Goal: Task Accomplishment & Management: Complete application form

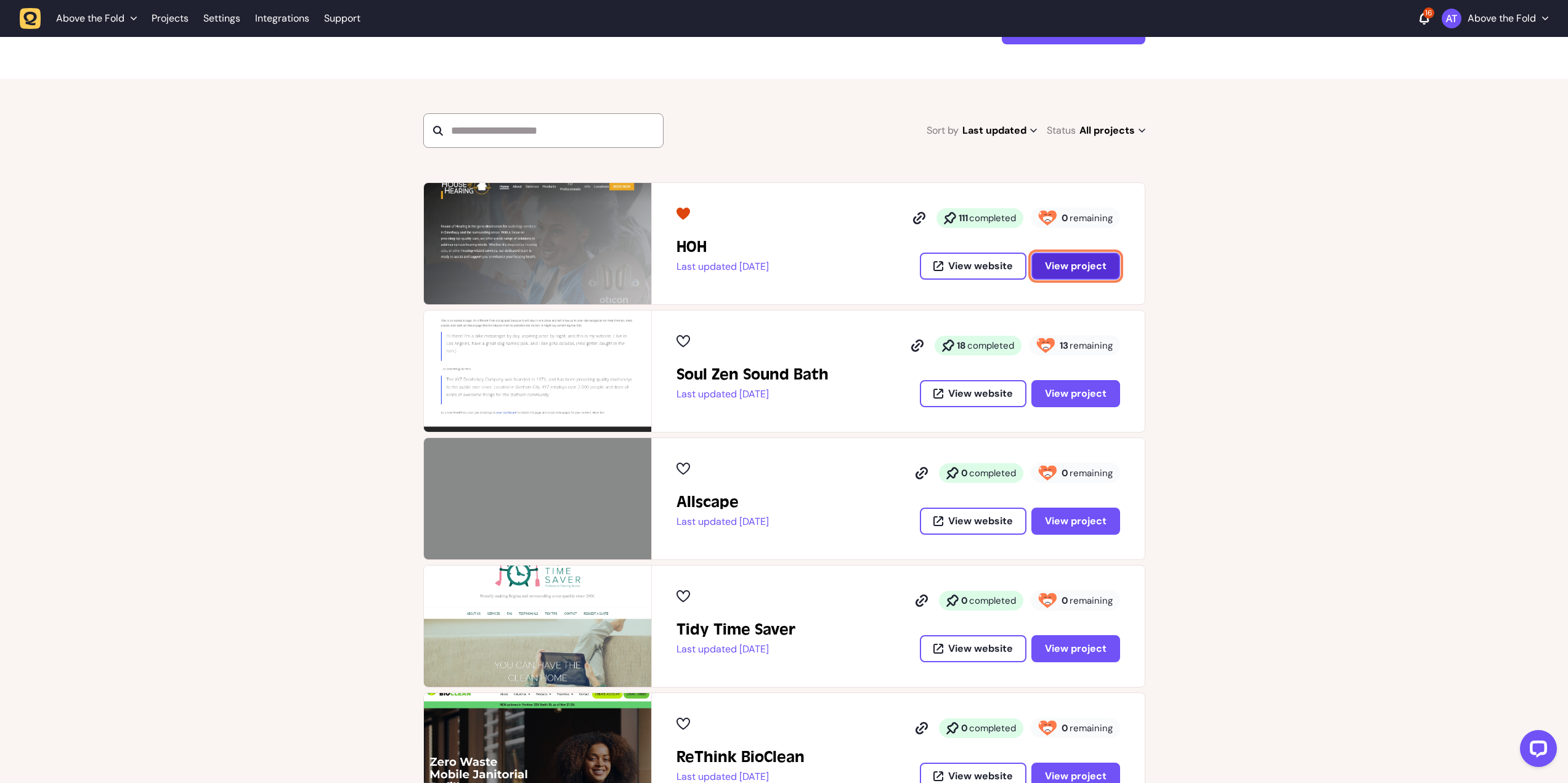
click at [1062, 264] on span "View project" at bounding box center [1076, 266] width 62 height 10
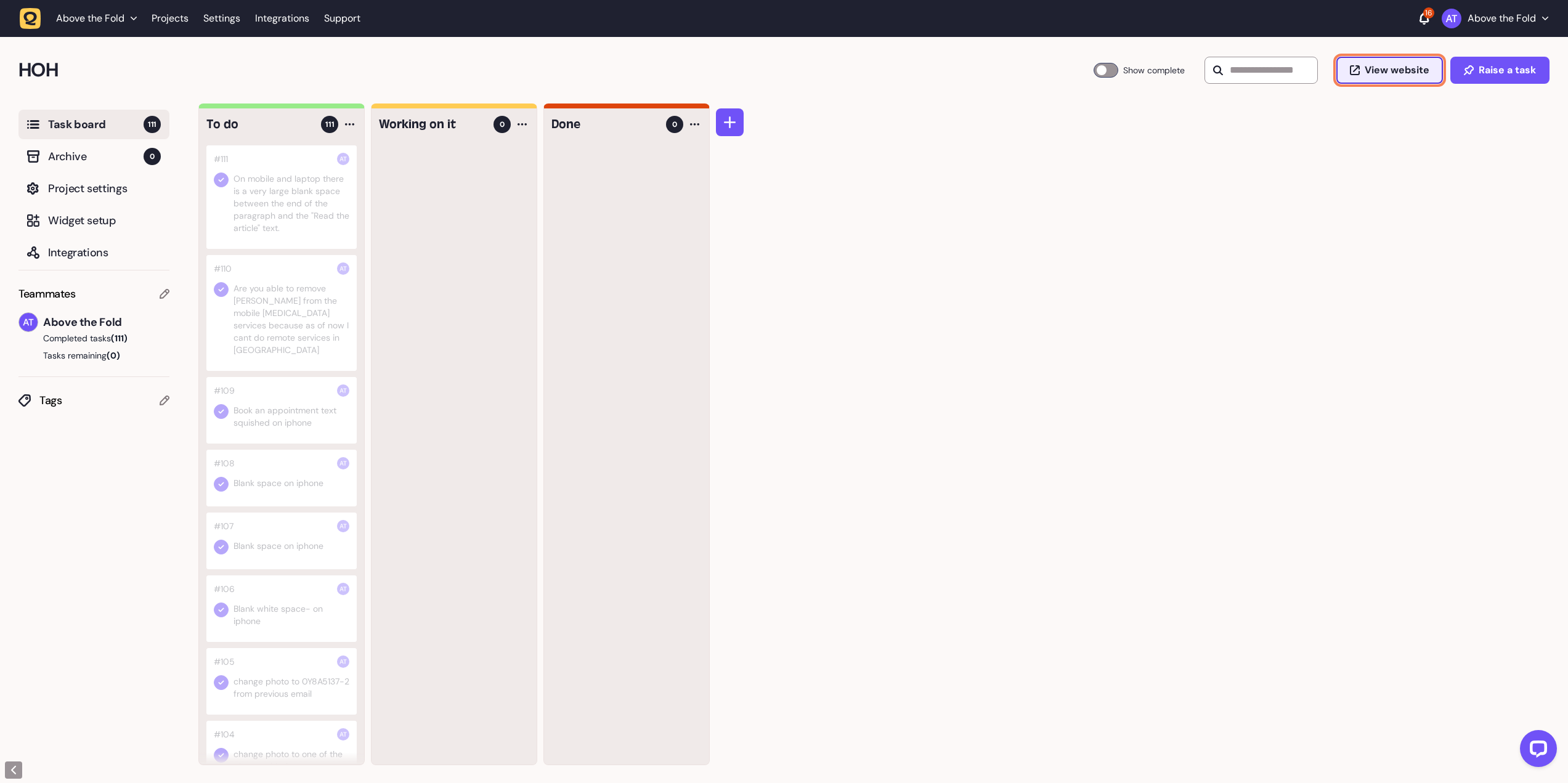
click at [1399, 70] on span "View website" at bounding box center [1397, 70] width 65 height 10
click at [69, 156] on span "Archive" at bounding box center [96, 156] width 95 height 17
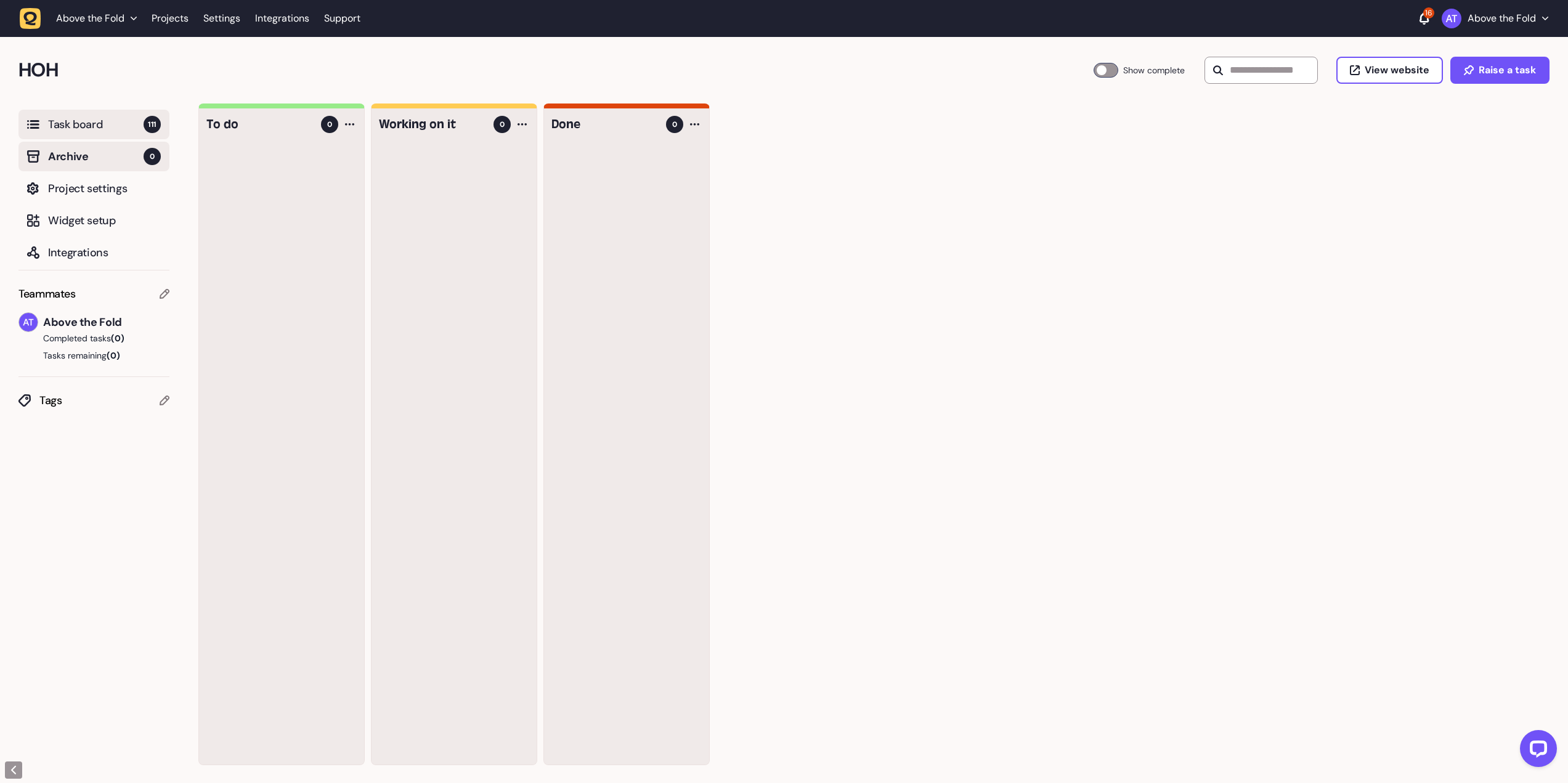
click at [63, 128] on span "Task board" at bounding box center [96, 124] width 95 height 17
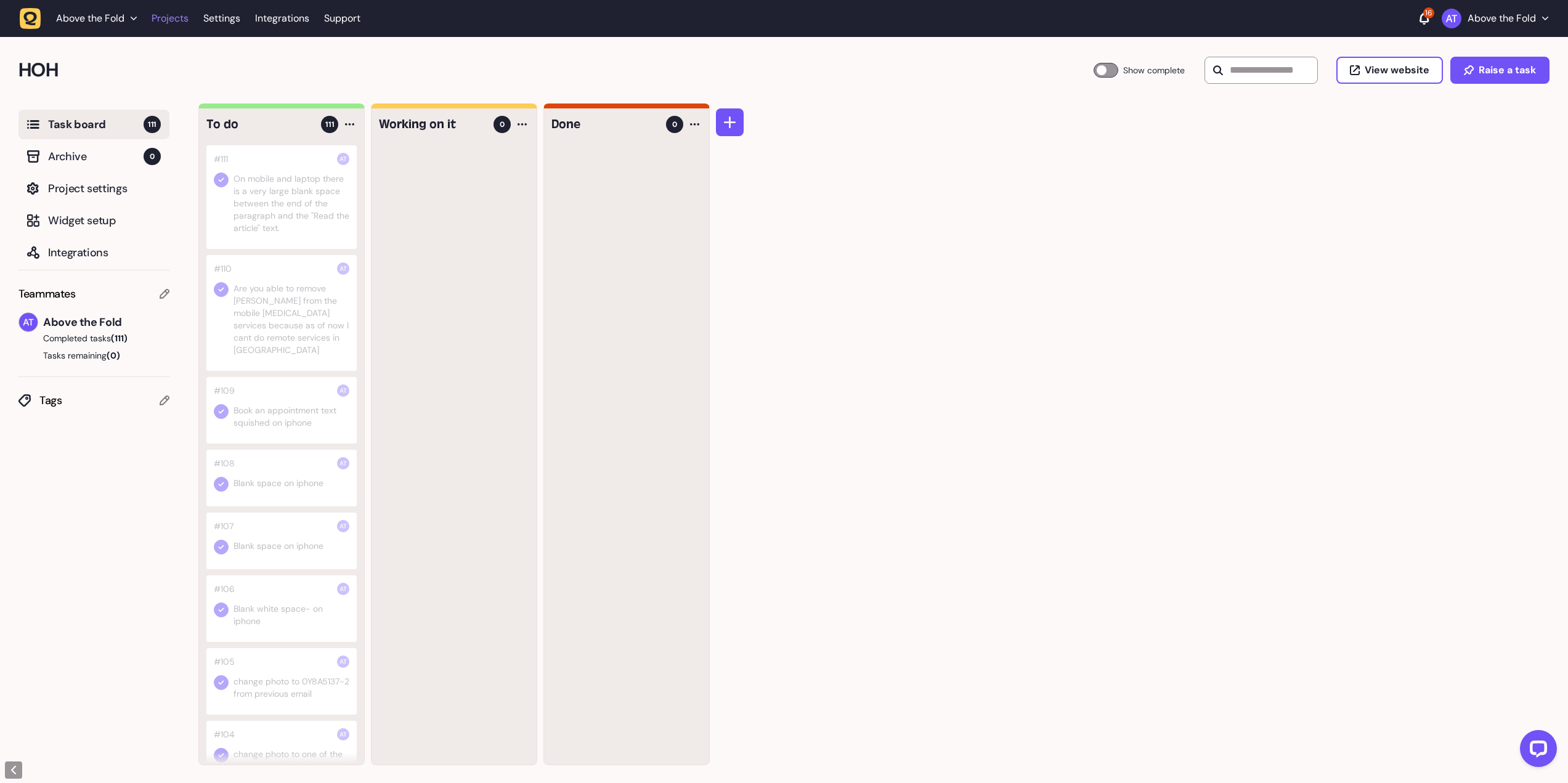
click at [168, 23] on link "Projects" at bounding box center [170, 18] width 37 height 22
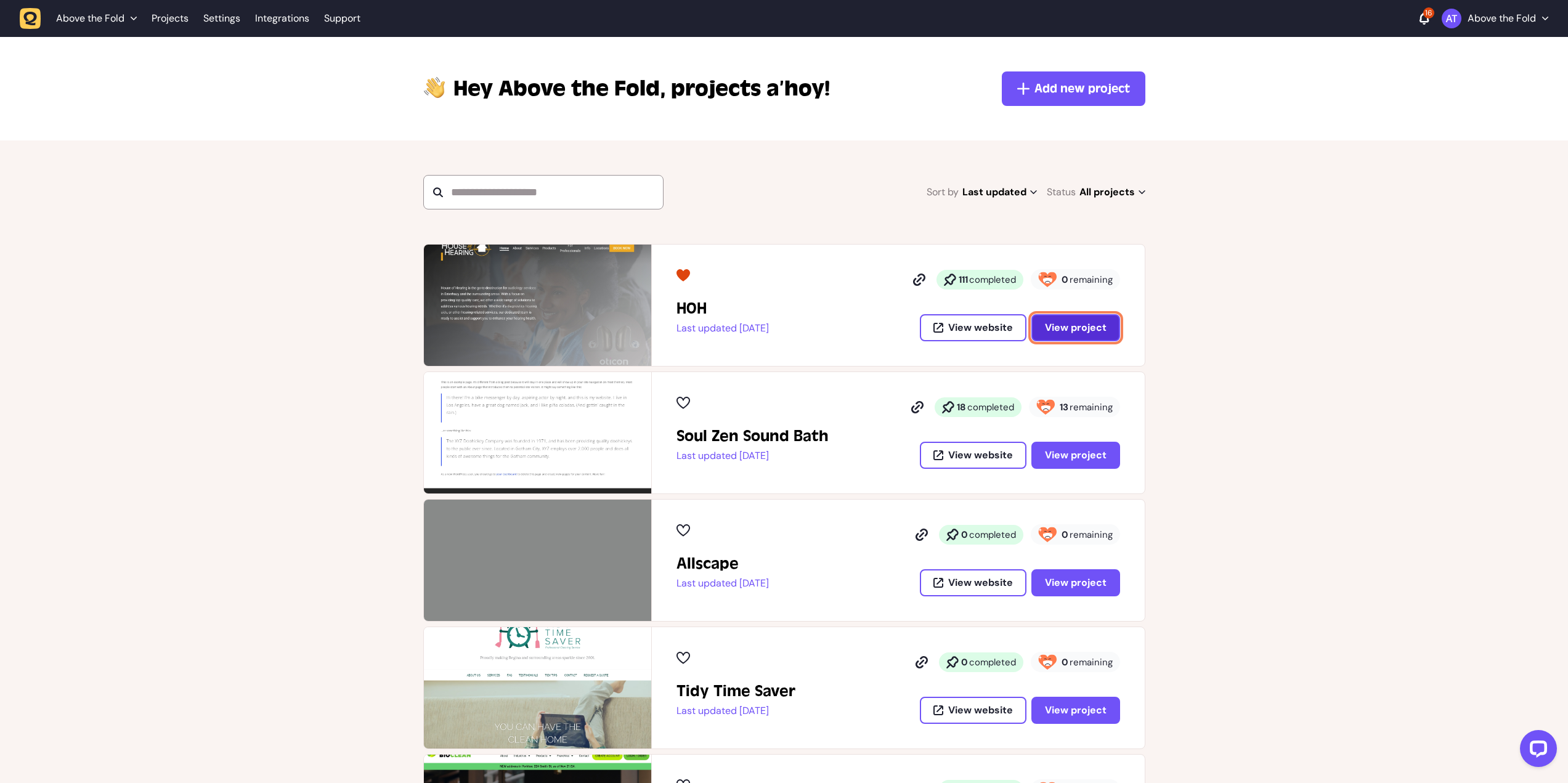
click at [1101, 331] on span "View project" at bounding box center [1076, 327] width 62 height 10
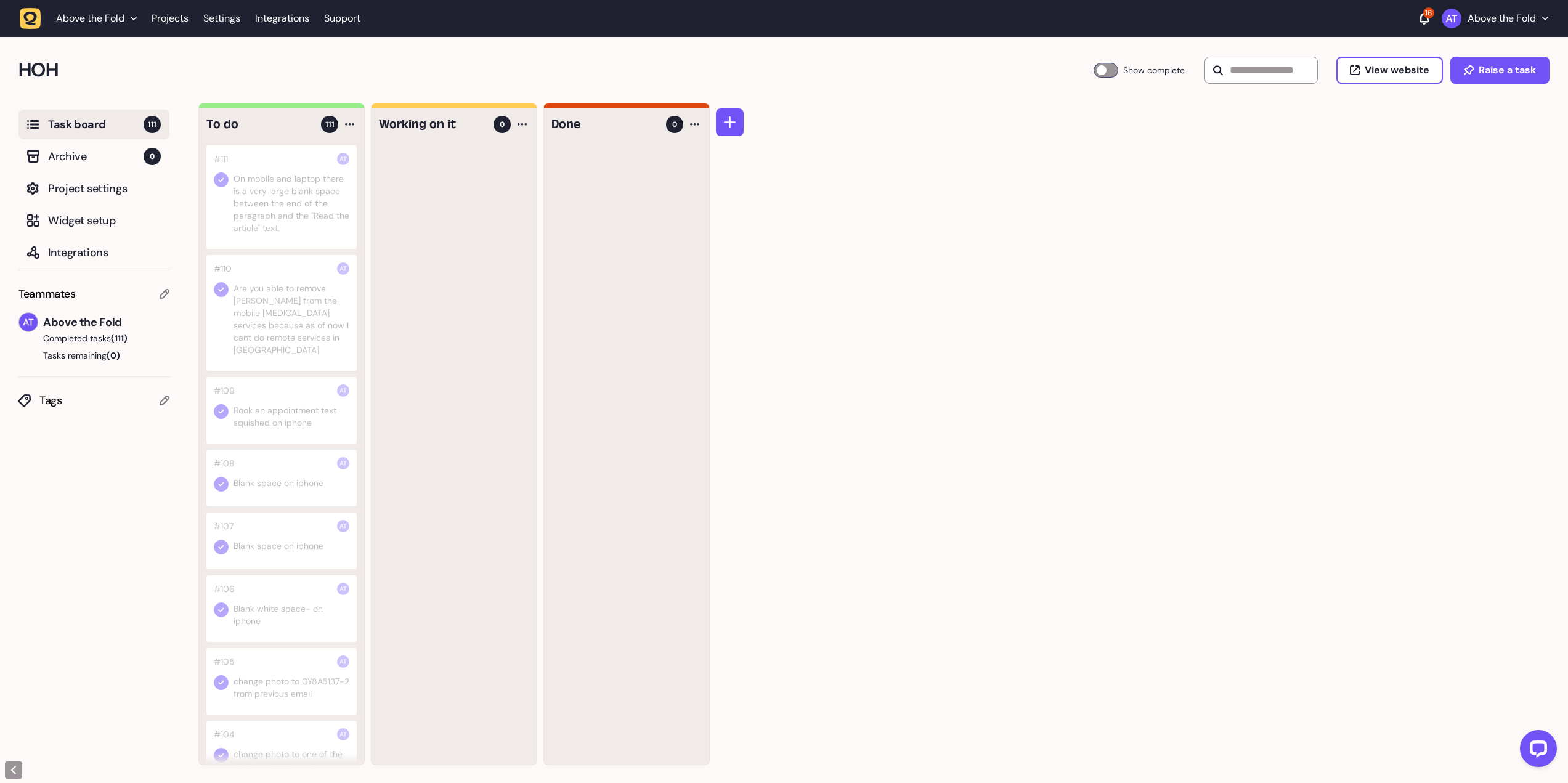
drag, startPoint x: 29, startPoint y: 22, endPoint x: 60, endPoint y: 29, distance: 31.8
click at [29, 22] on icon "button" at bounding box center [31, 18] width 13 height 13
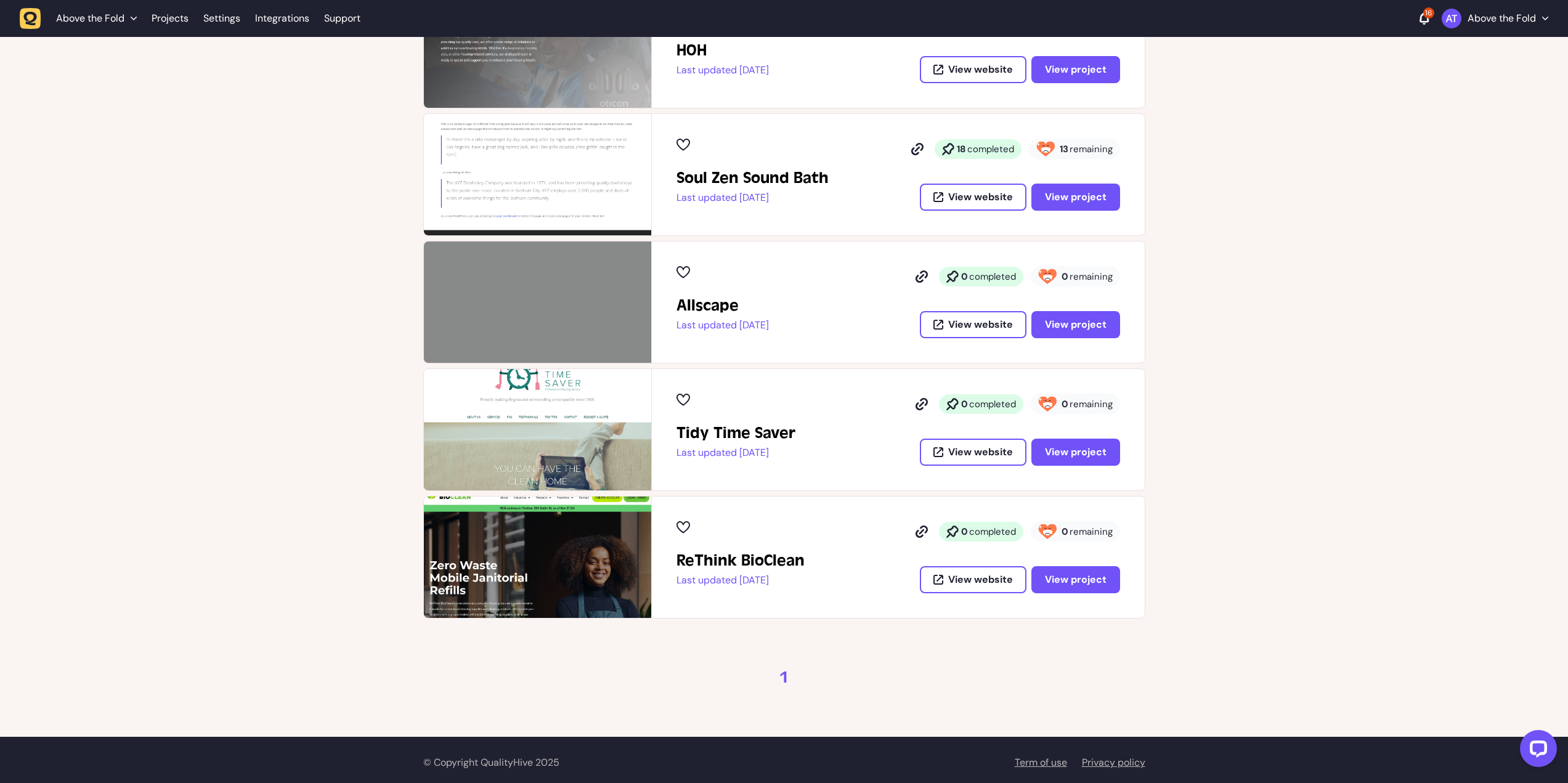
scroll to position [264, 0]
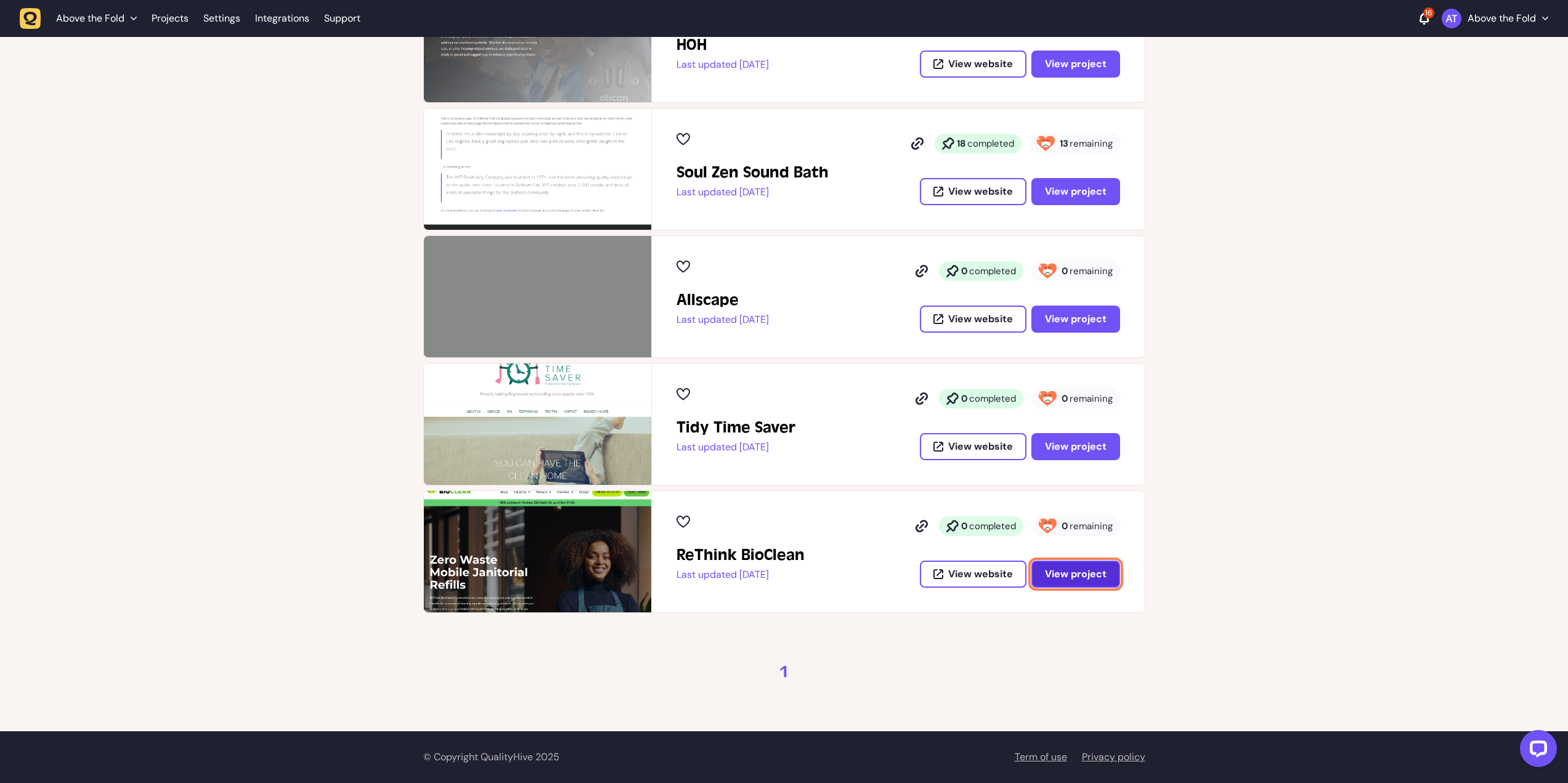
click at [1100, 573] on span "View project" at bounding box center [1076, 574] width 62 height 10
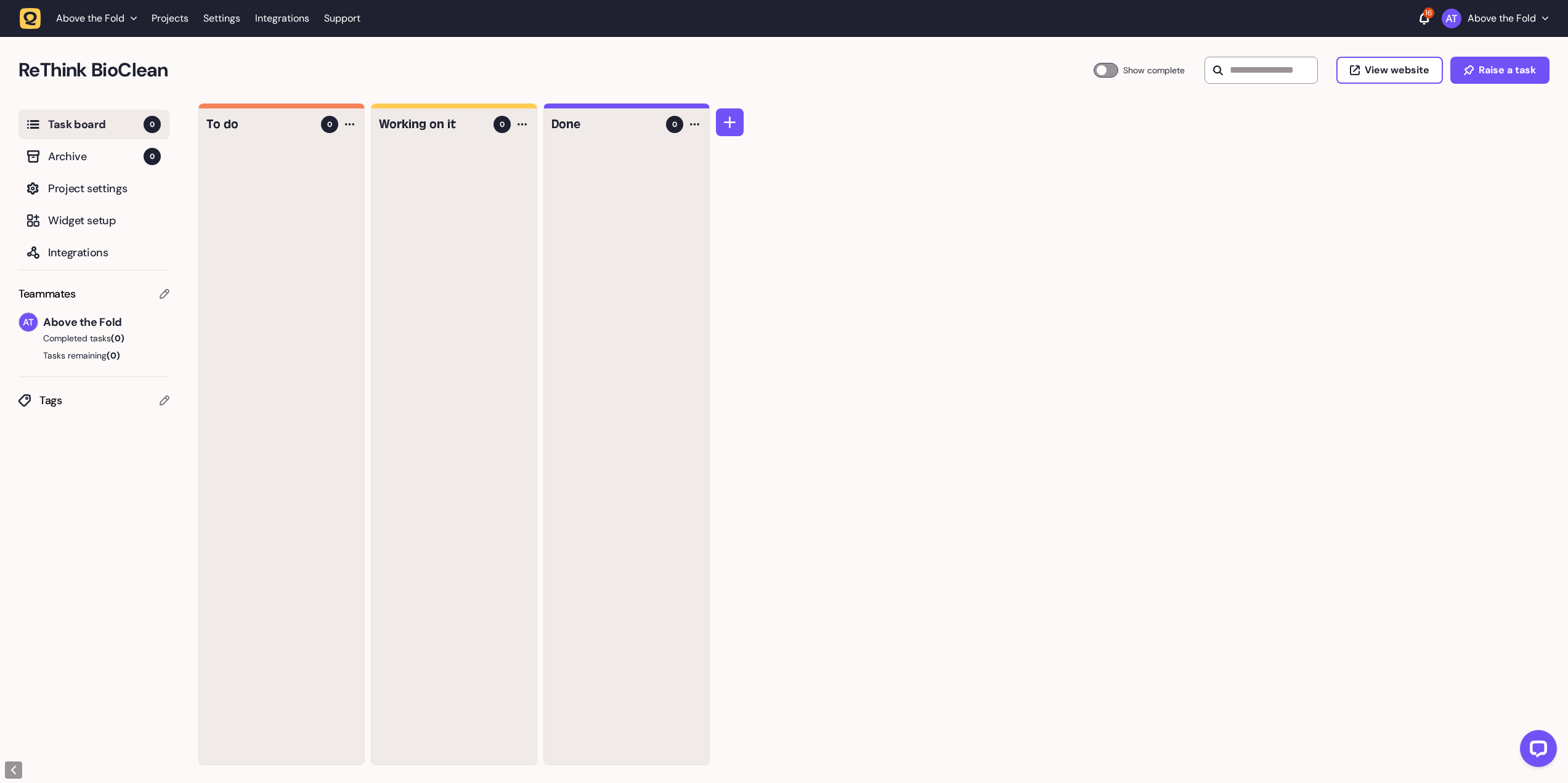
drag, startPoint x: 27, startPoint y: 20, endPoint x: 100, endPoint y: 13, distance: 73.3
click at [27, 20] on icon "button" at bounding box center [31, 18] width 13 height 13
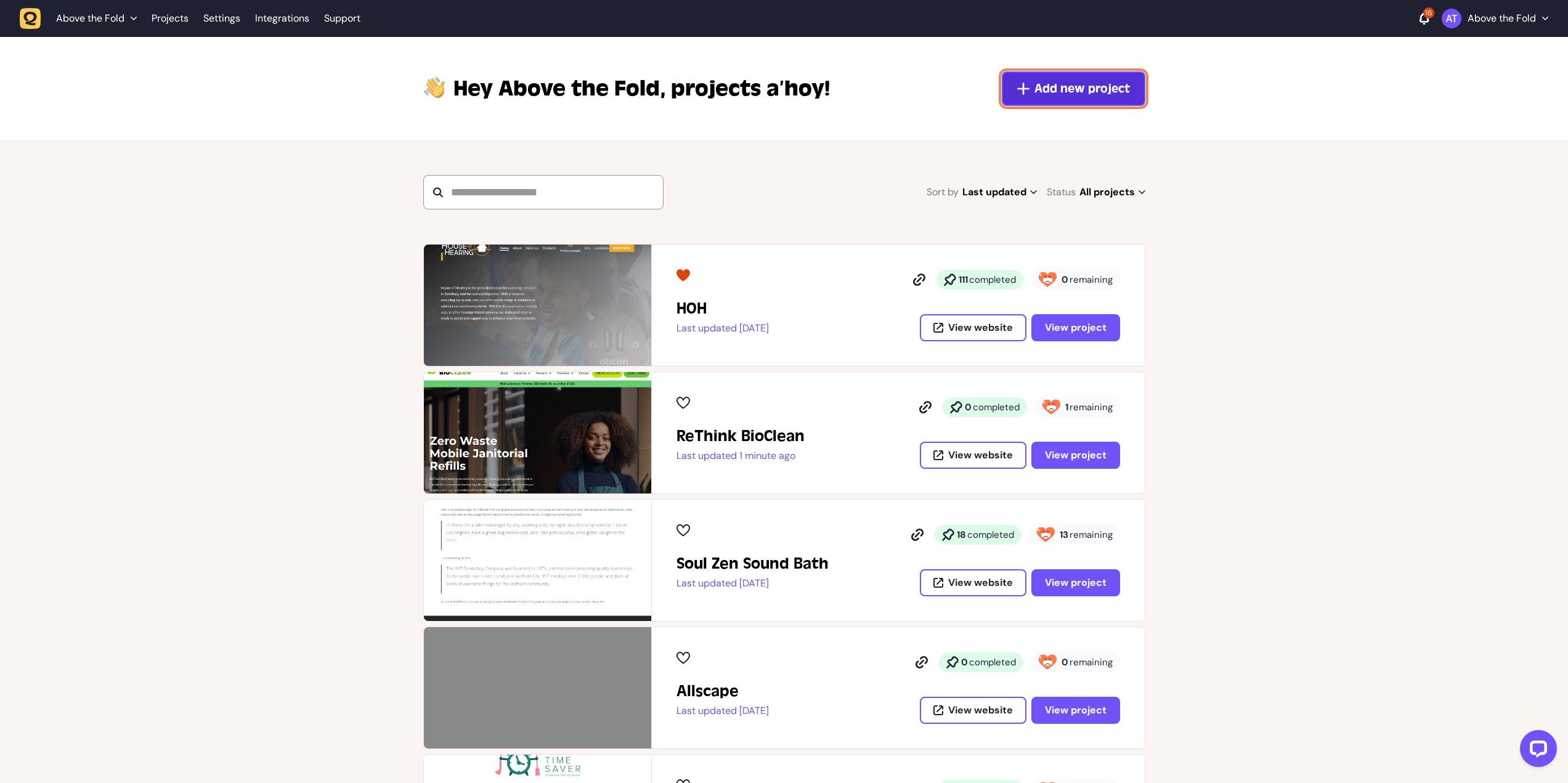
click at [1118, 88] on span "Add new project" at bounding box center [1082, 88] width 95 height 17
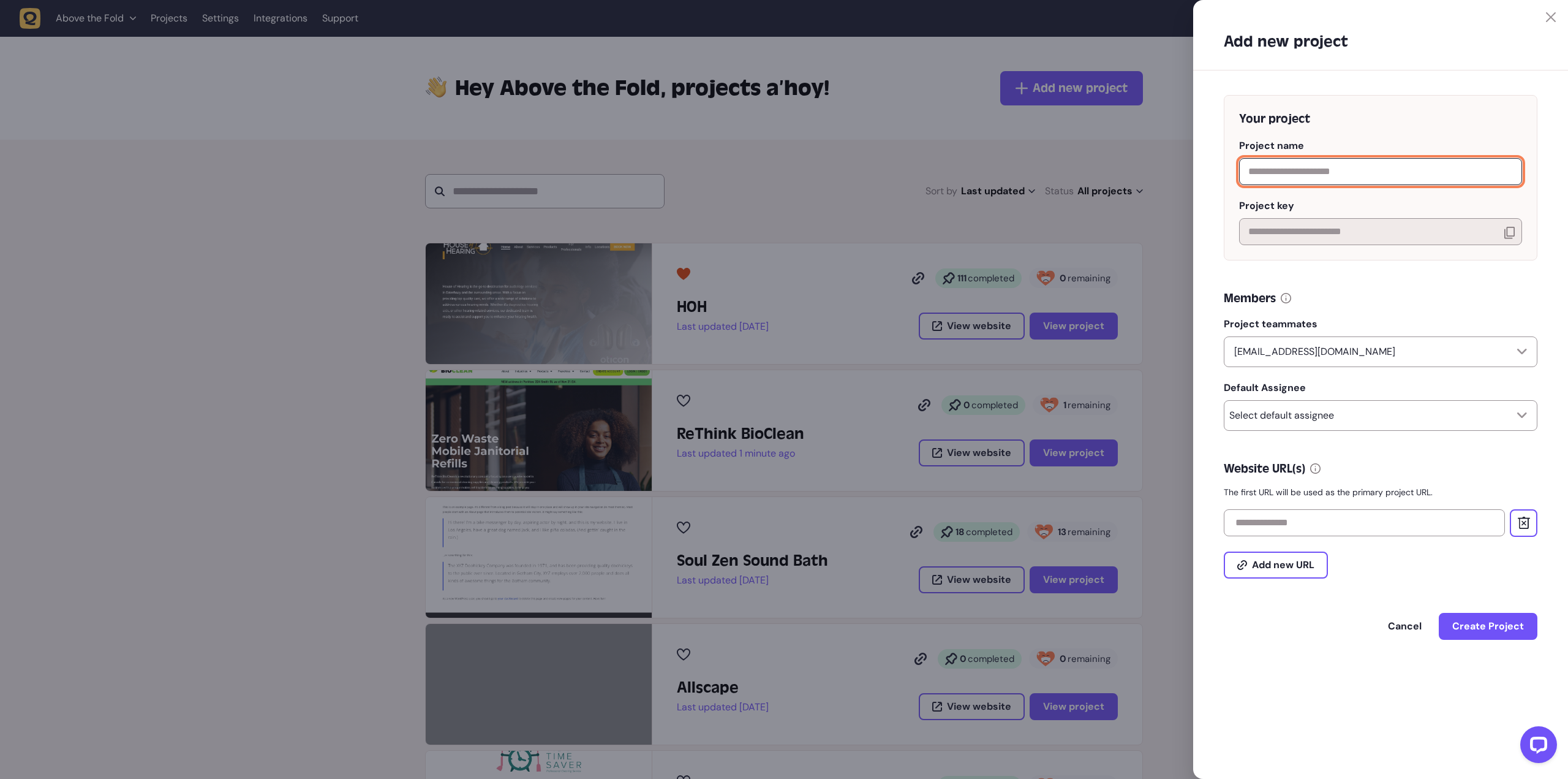
click at [1318, 174] on input "text" at bounding box center [1380, 171] width 283 height 27
type input "*******"
click at [1392, 423] on div "Select default assignee" at bounding box center [1381, 415] width 314 height 30
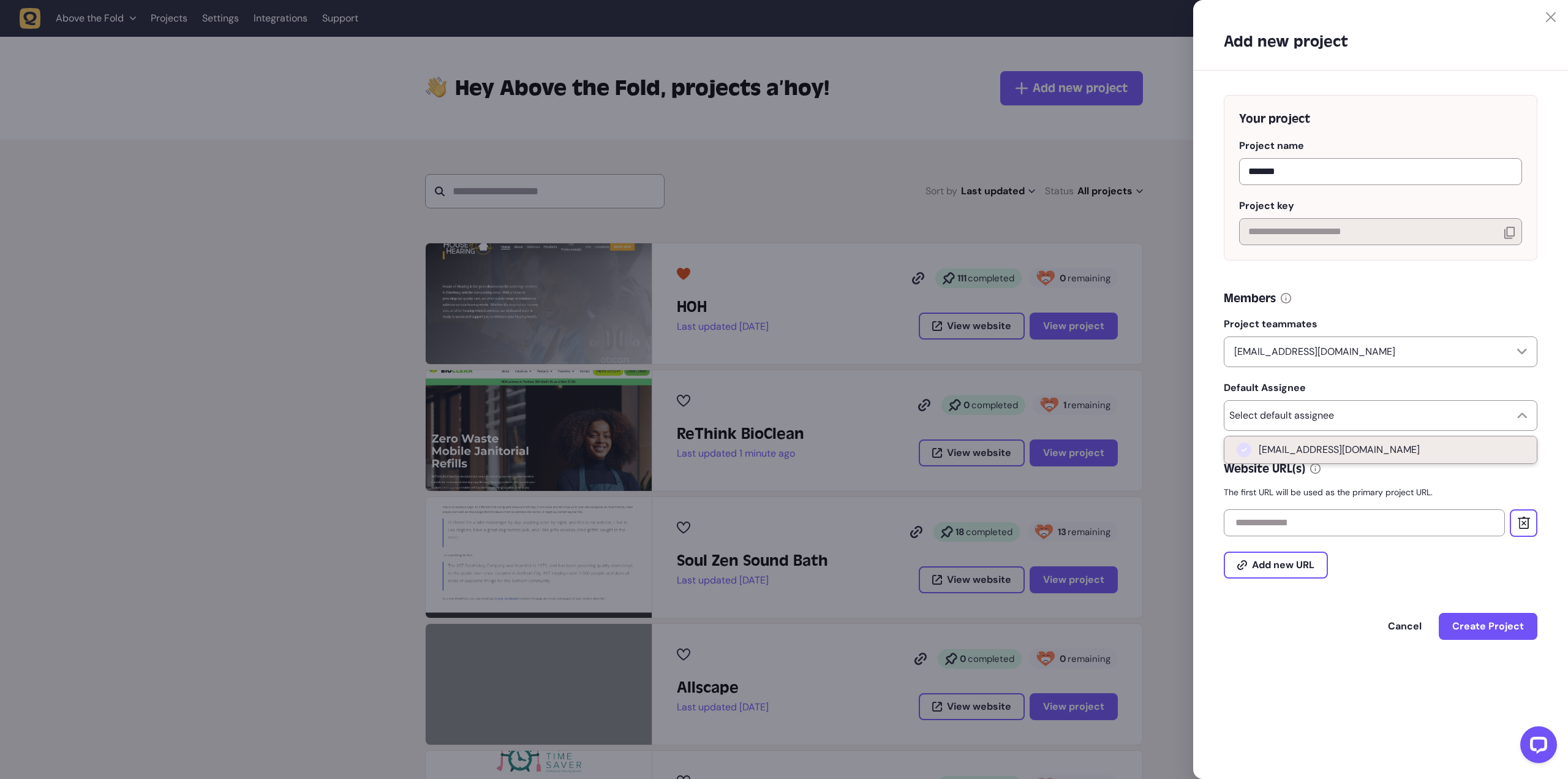
click at [1386, 450] on span "[EMAIL_ADDRESS][DOMAIN_NAME]" at bounding box center [1339, 449] width 161 height 12
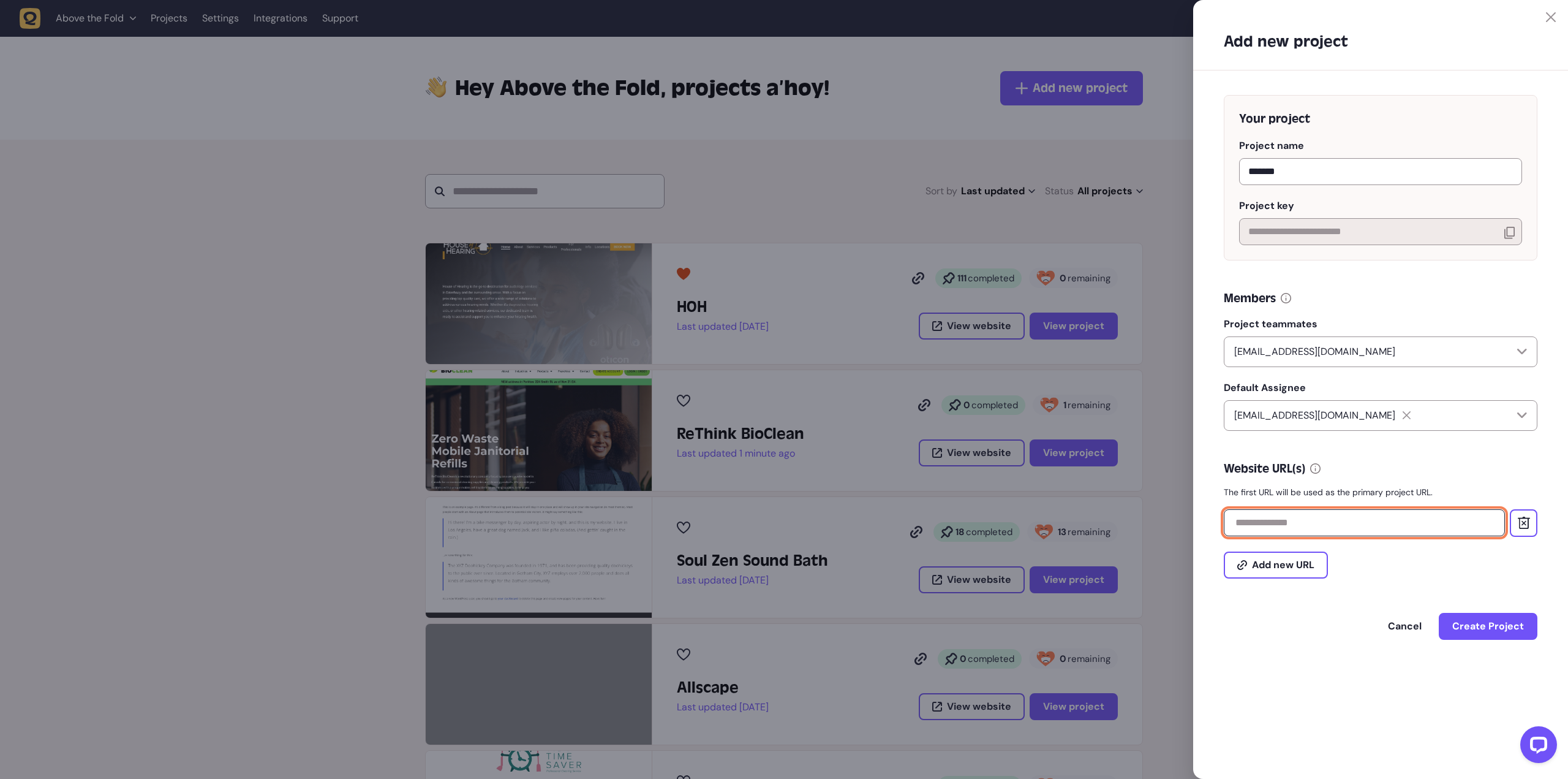
click at [1359, 529] on input "text" at bounding box center [1364, 523] width 281 height 27
paste input "**********"
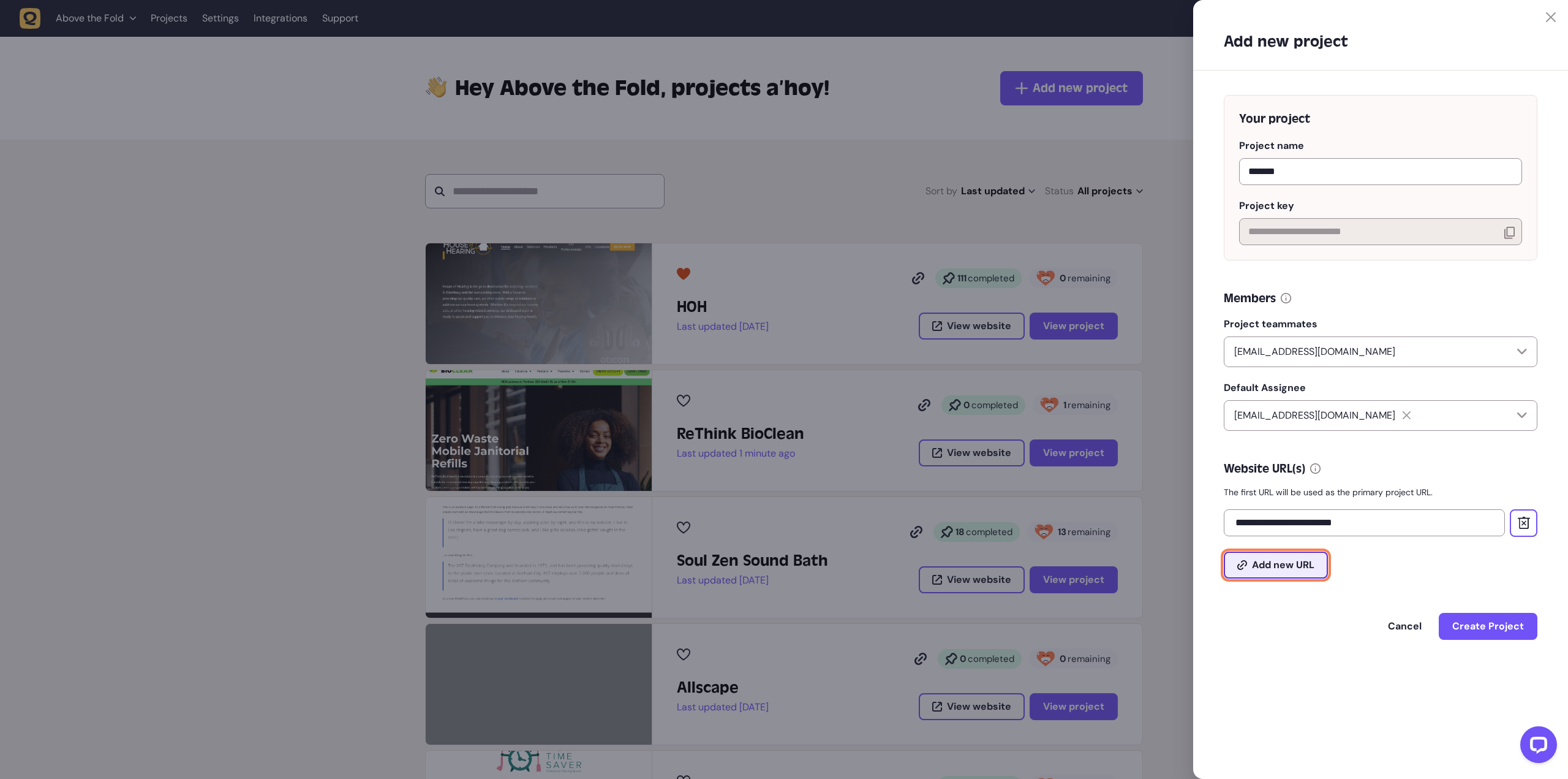
type input "**********"
click at [1311, 570] on span "Add new URL" at bounding box center [1283, 564] width 63 height 9
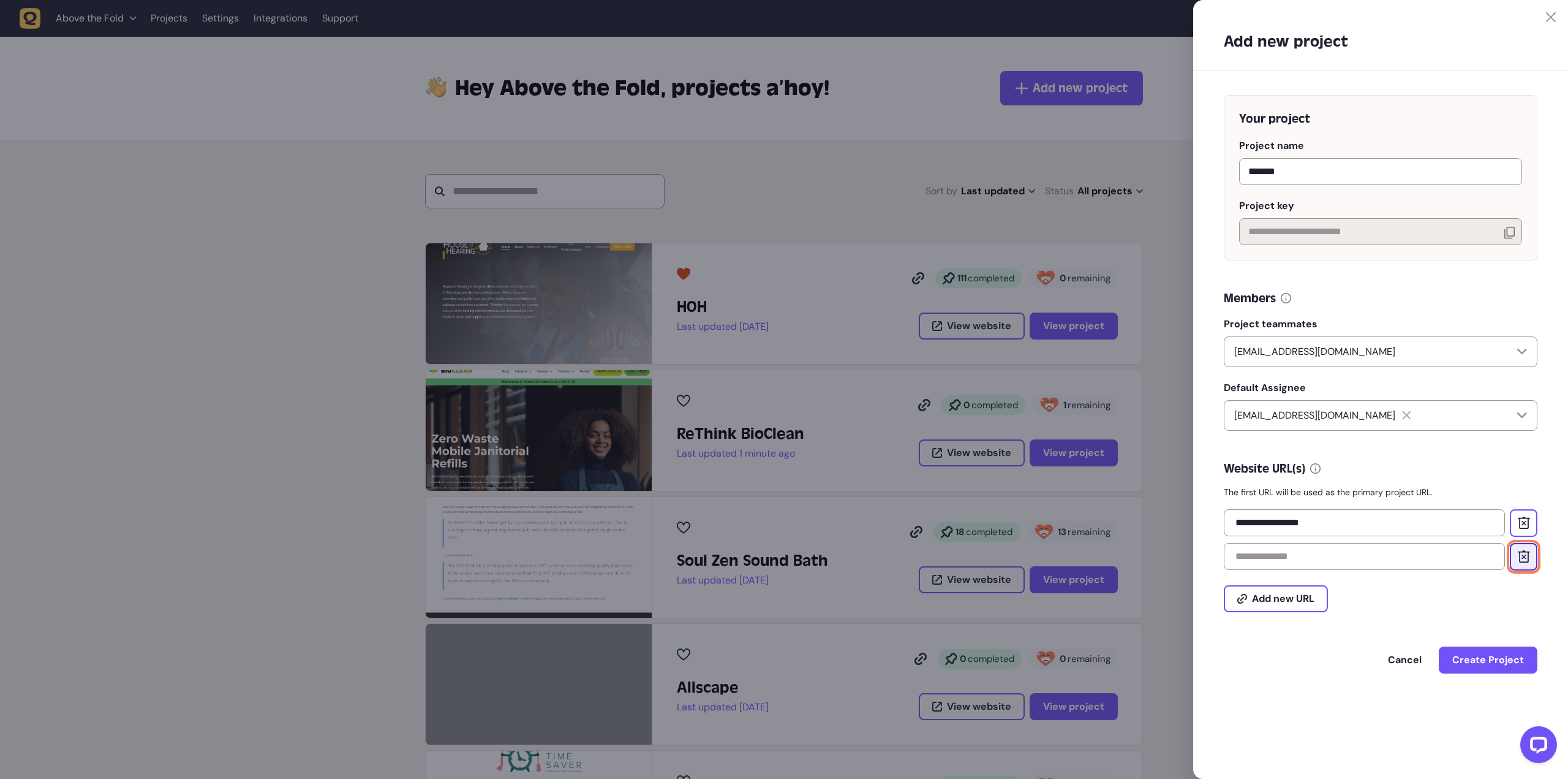
click at [1521, 560] on icon at bounding box center [1523, 556] width 12 height 12
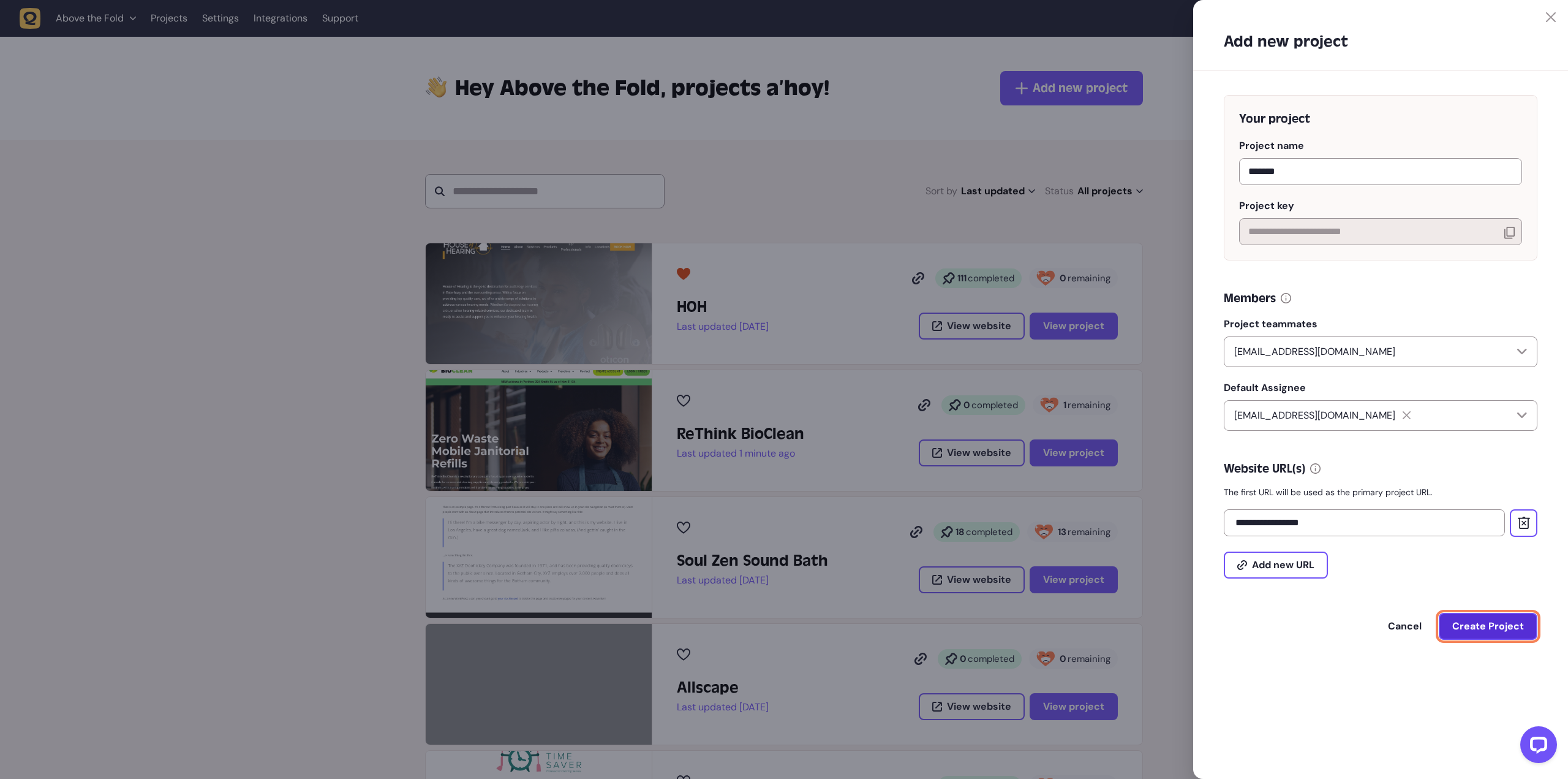
click at [1490, 631] on span "Create Project" at bounding box center [1488, 626] width 71 height 9
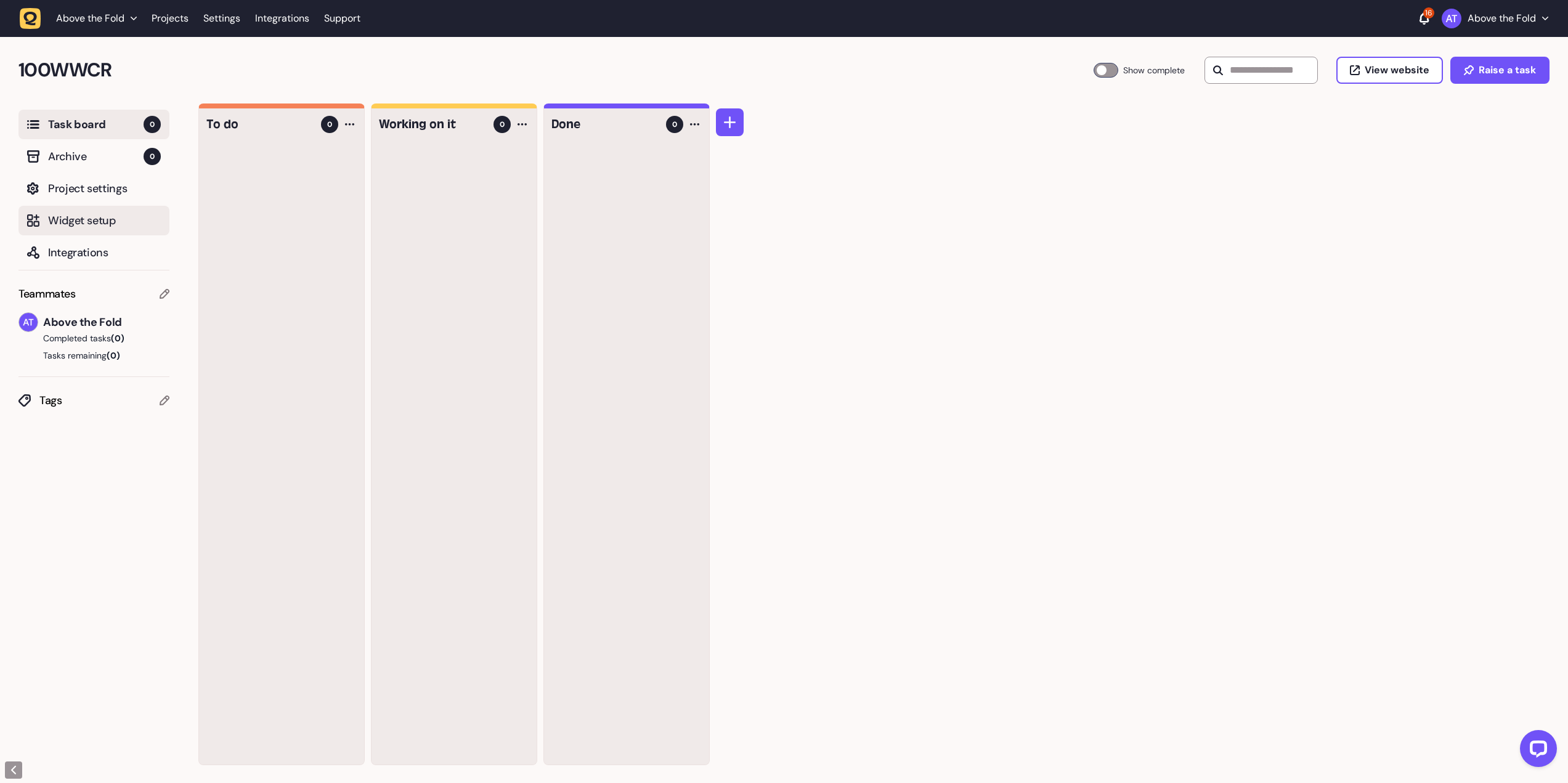
click at [77, 216] on span "Widget setup" at bounding box center [104, 220] width 113 height 17
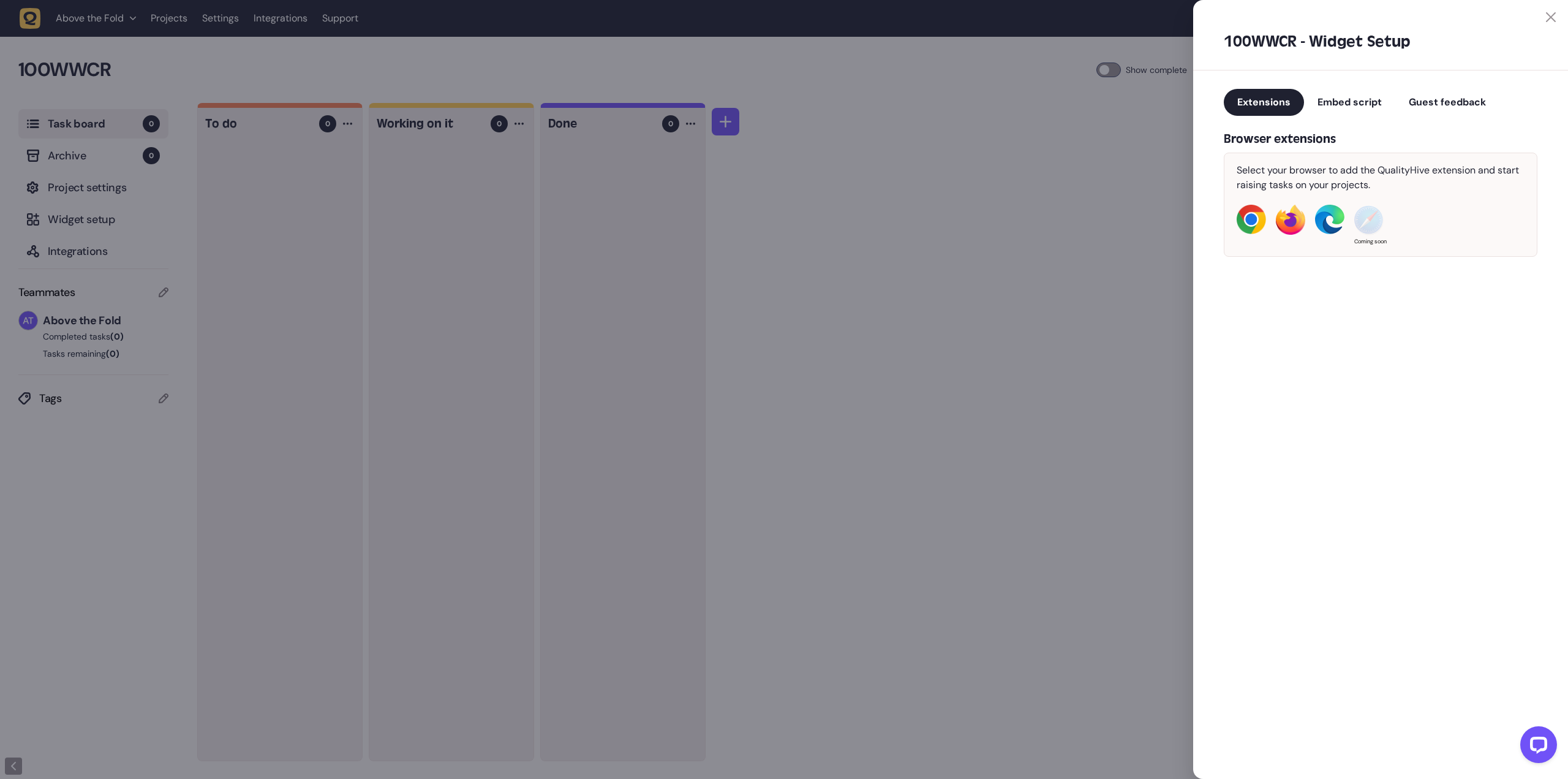
click at [1455, 101] on span "Guest feedback" at bounding box center [1447, 102] width 77 height 13
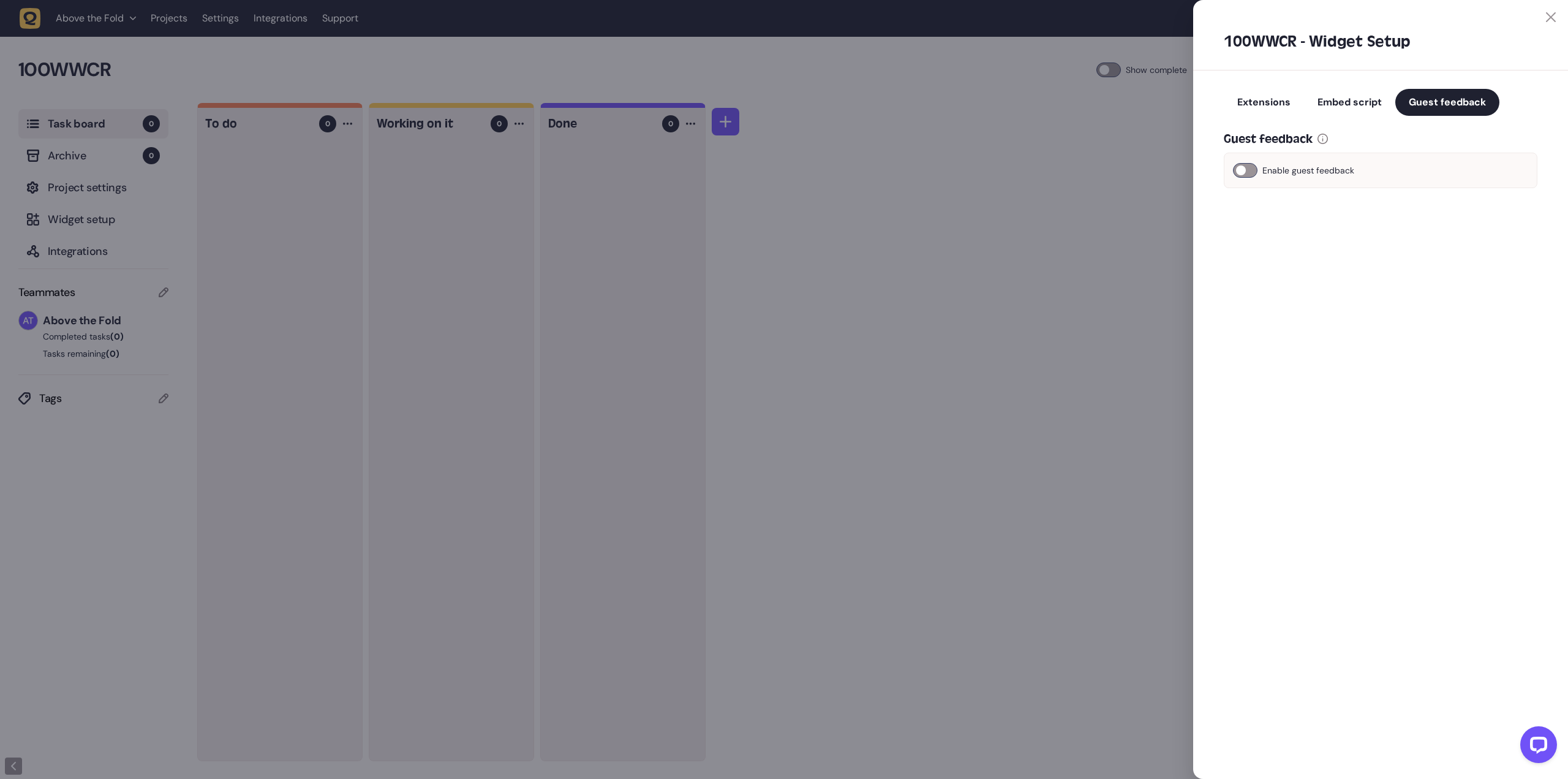
click at [1252, 168] on div at bounding box center [1245, 170] width 25 height 15
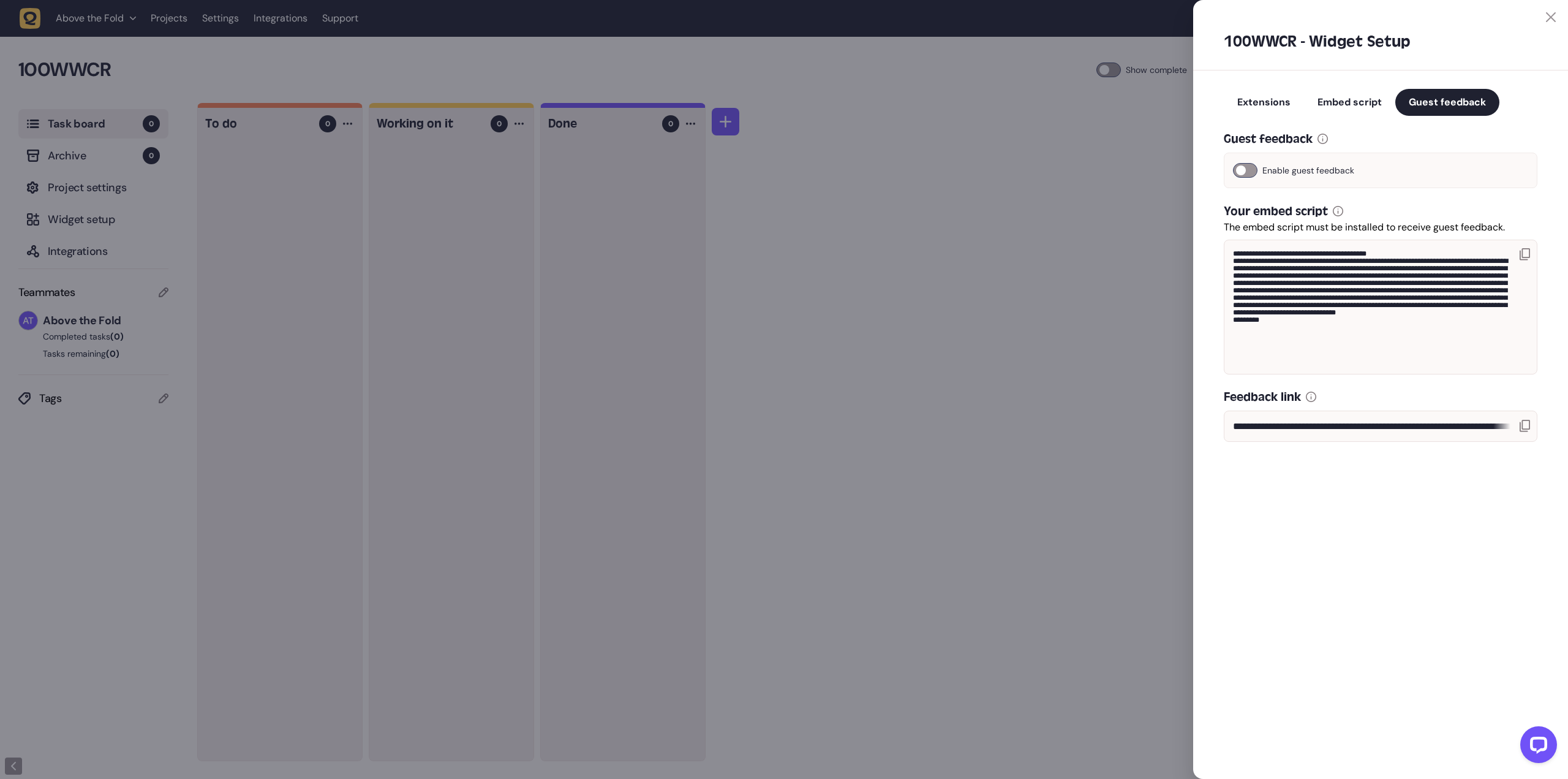
click at [1526, 252] on icon at bounding box center [1525, 254] width 10 height 12
click at [1524, 251] on icon at bounding box center [1525, 254] width 10 height 12
click at [1526, 424] on icon at bounding box center [1525, 425] width 10 height 12
click at [1343, 101] on span "Embed script" at bounding box center [1350, 102] width 65 height 13
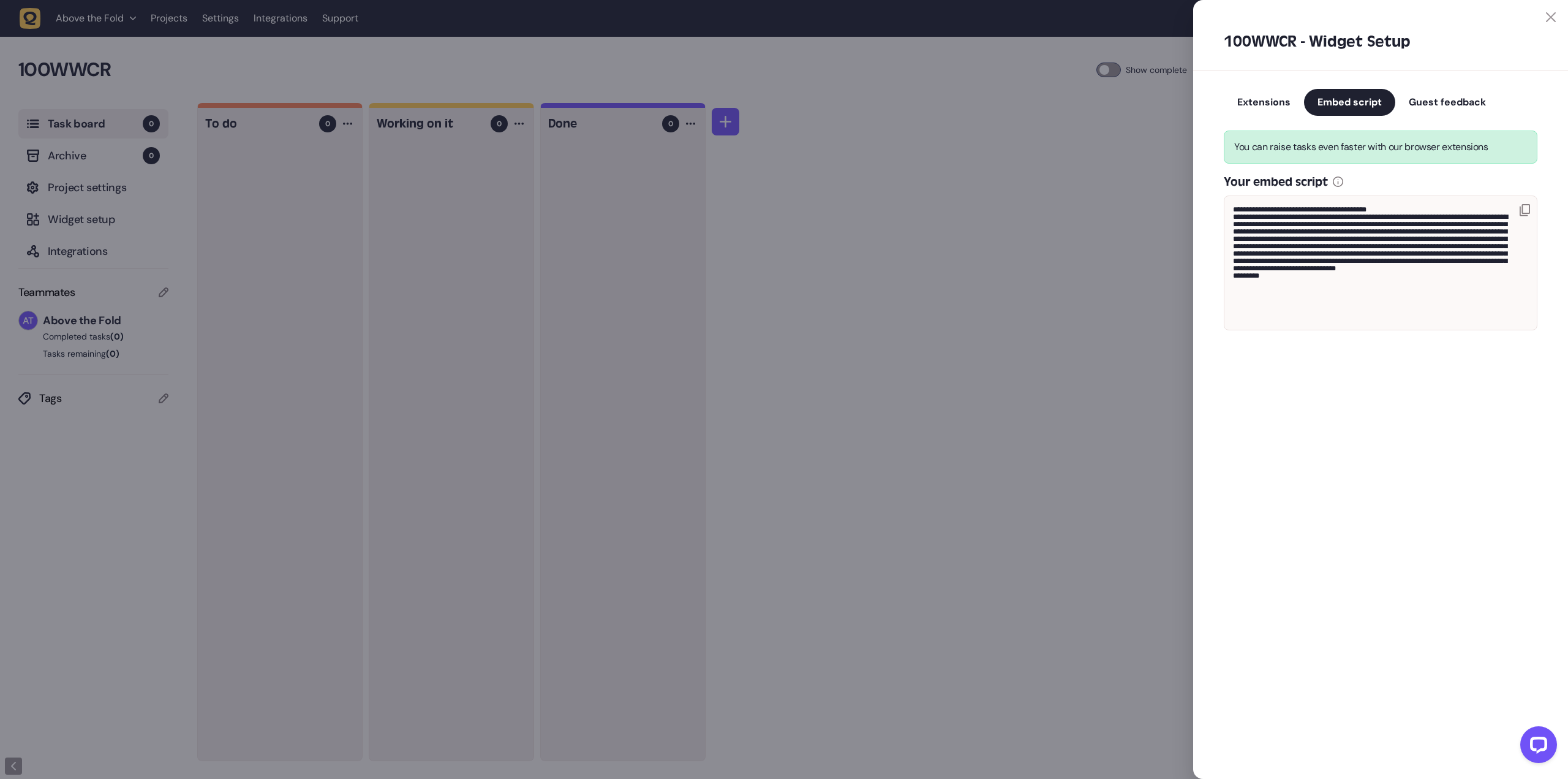
click at [1269, 101] on span "Extensions" at bounding box center [1264, 102] width 53 height 13
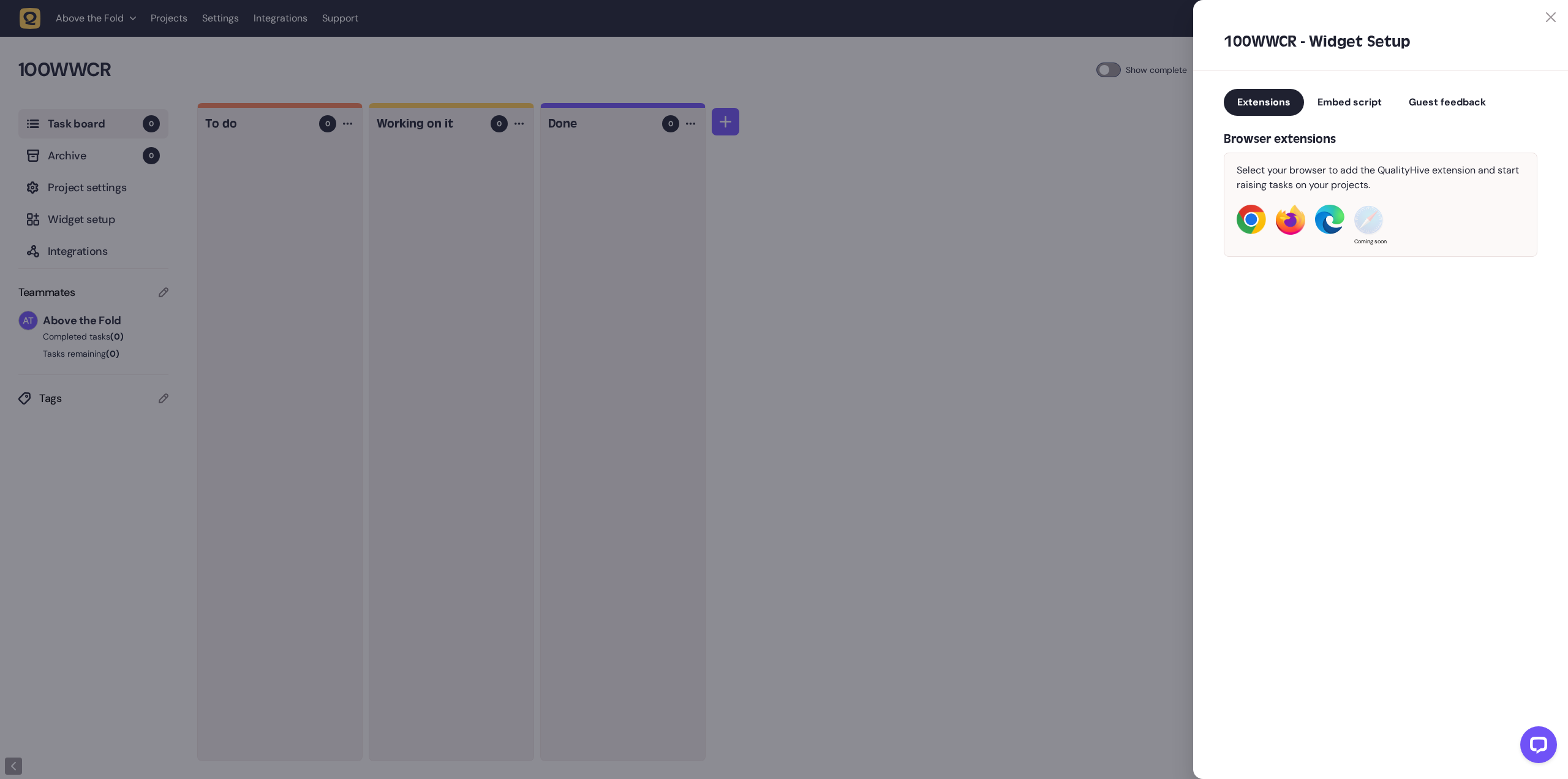
click at [1553, 12] on icon at bounding box center [1550, 16] width 9 height 9
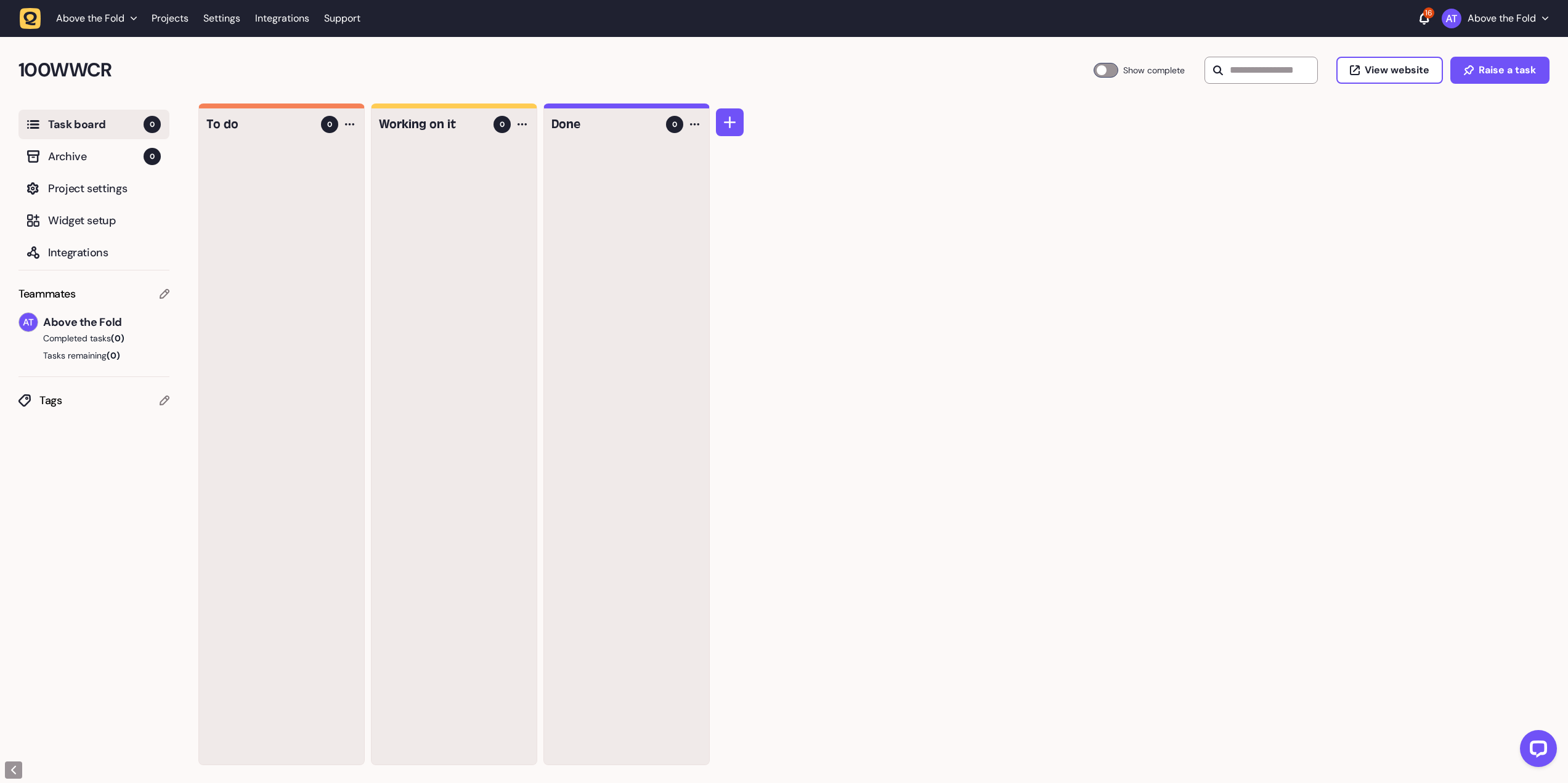
click at [29, 20] on icon "button" at bounding box center [31, 19] width 22 height 22
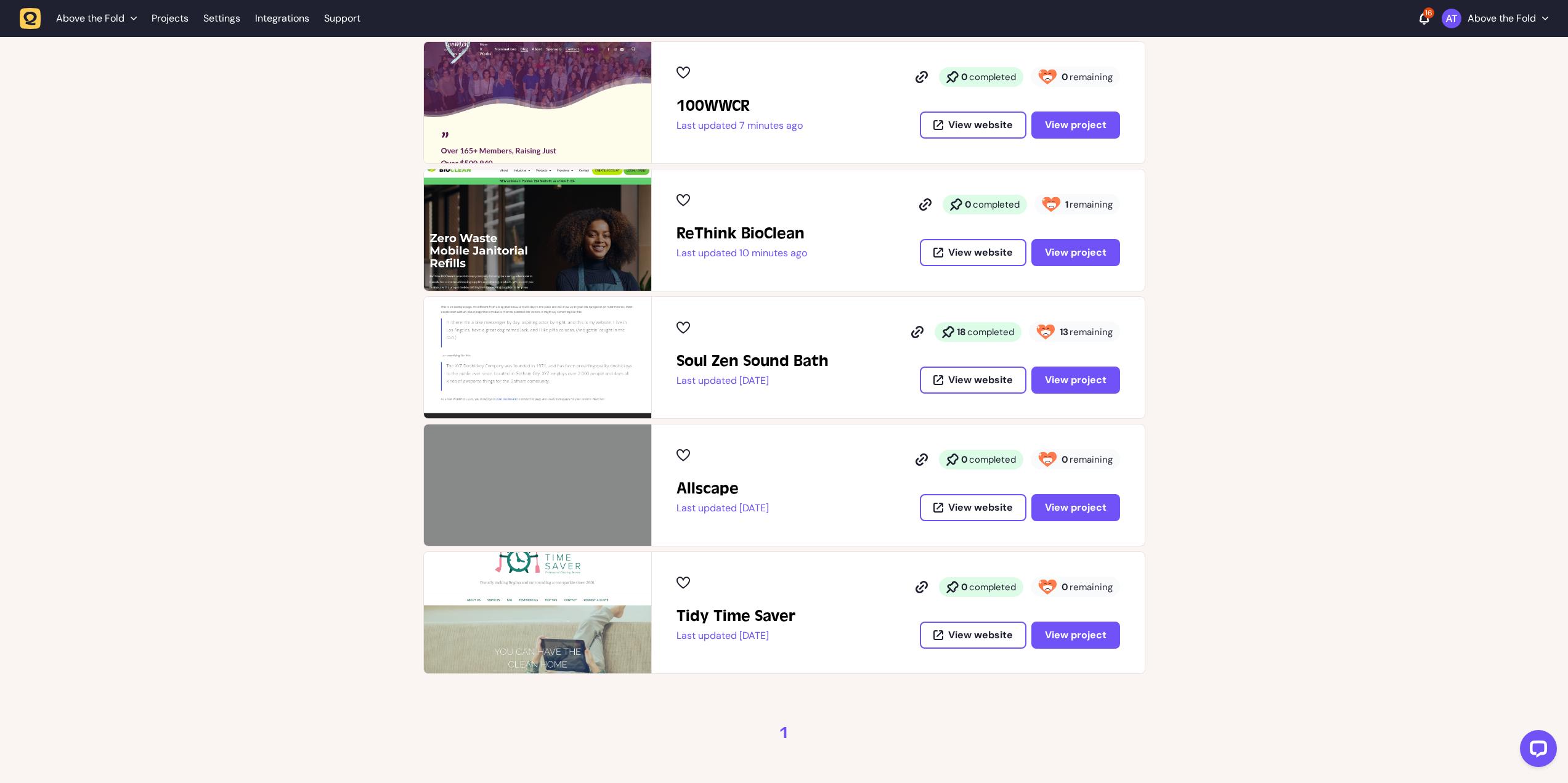
scroll to position [370, 0]
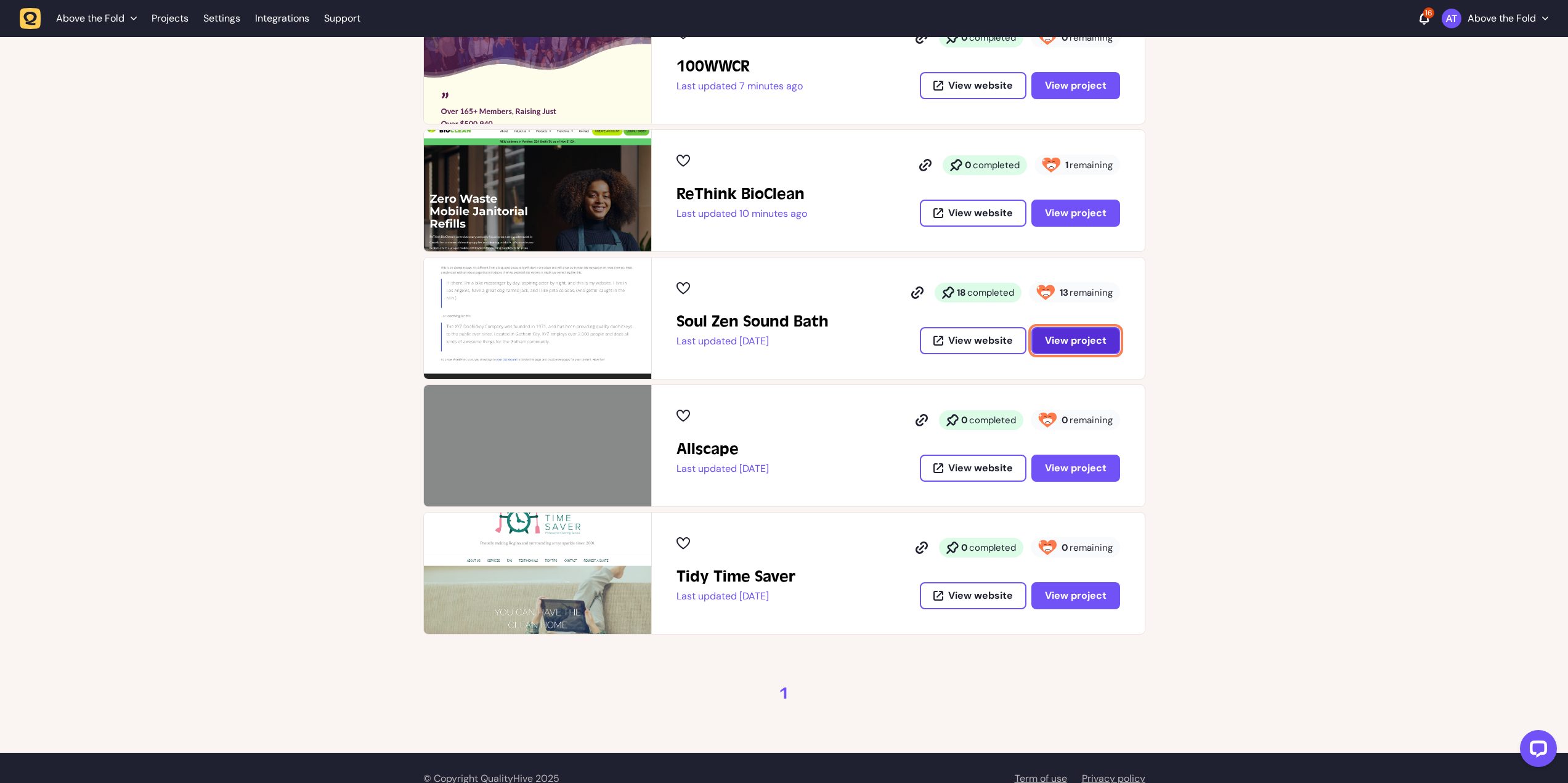
click at [1061, 342] on span "View project" at bounding box center [1076, 340] width 62 height 10
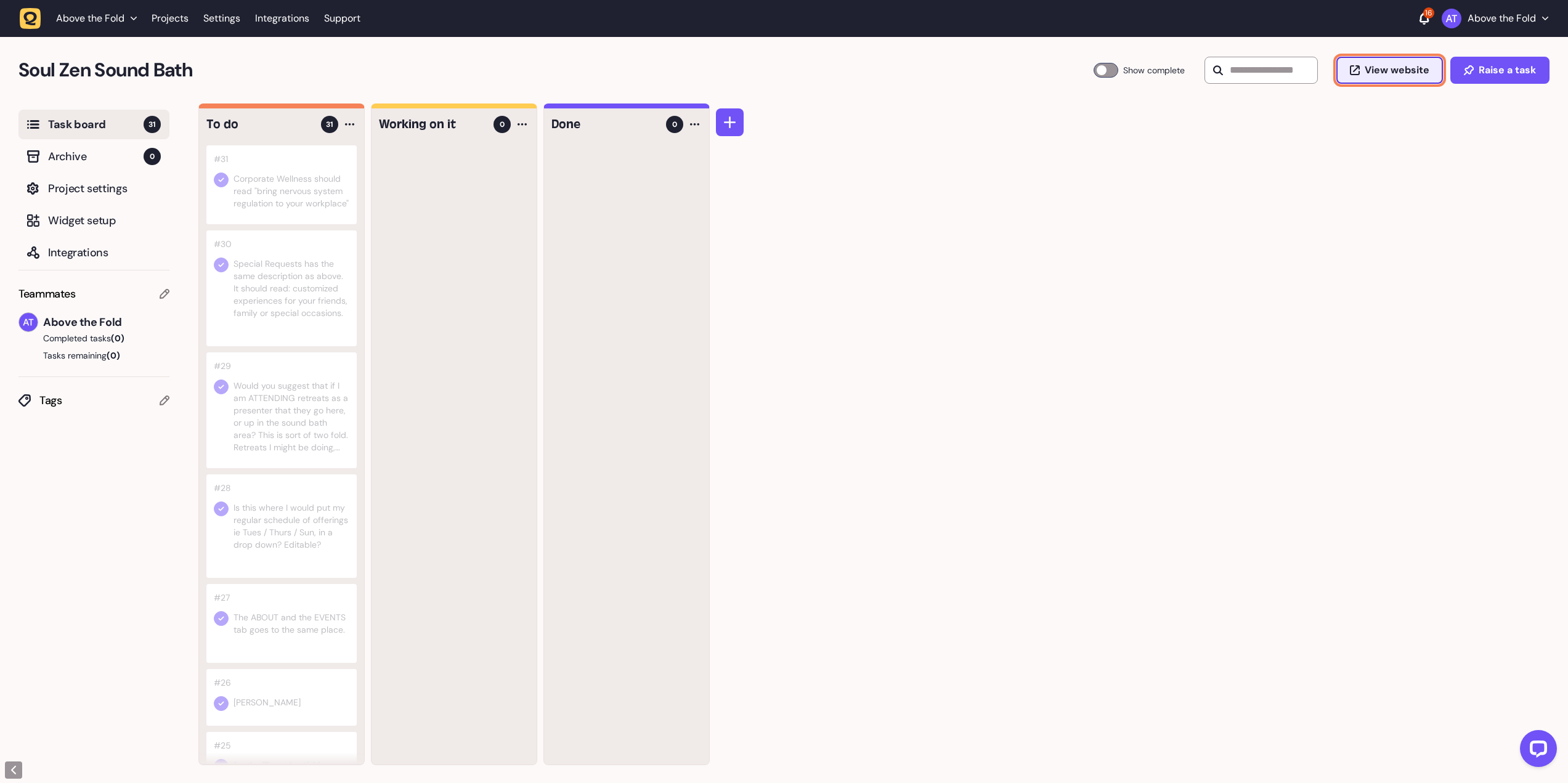
click at [1370, 72] on span "View website" at bounding box center [1397, 70] width 65 height 10
click at [24, 20] on icon "button" at bounding box center [31, 19] width 22 height 22
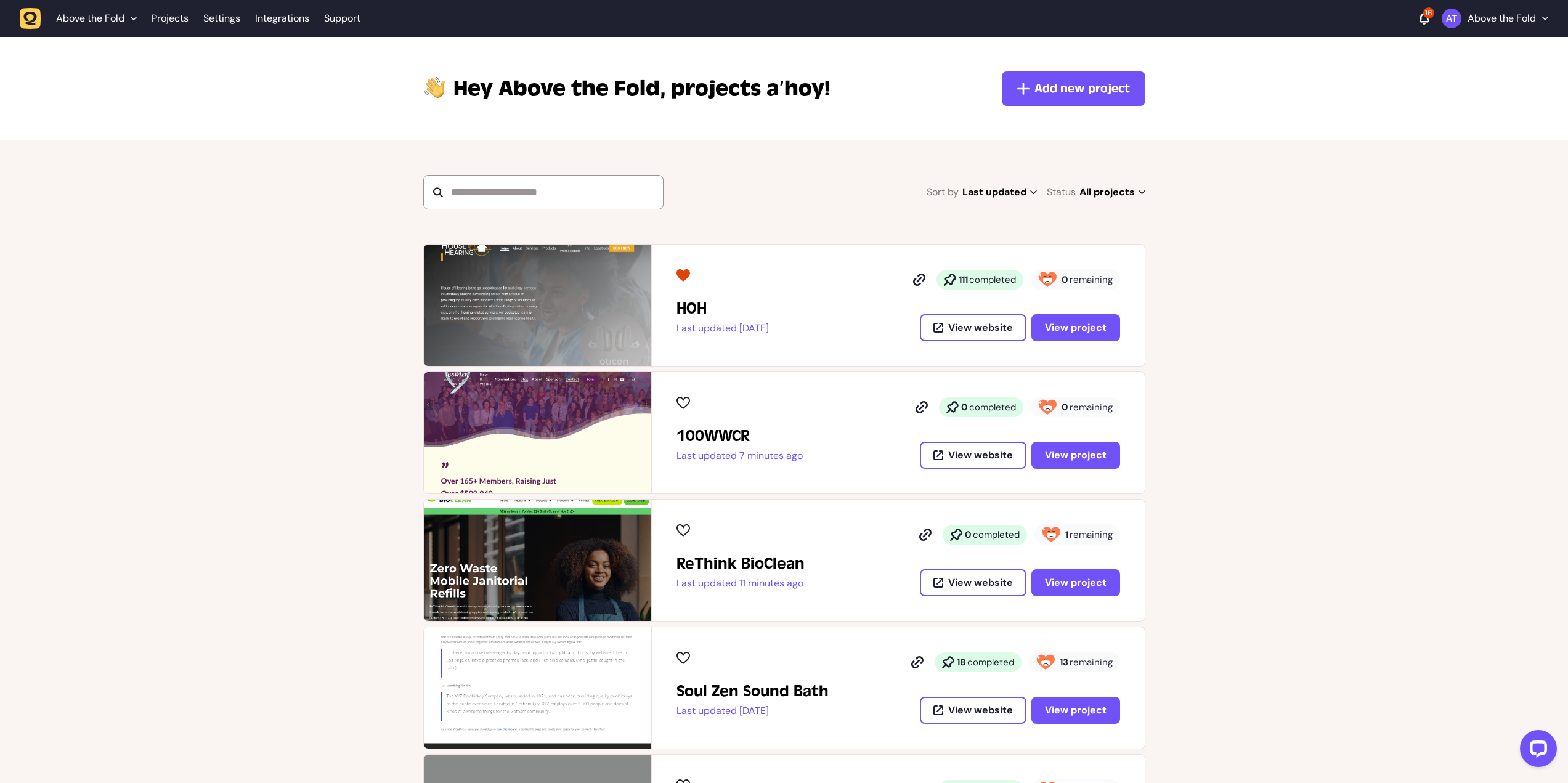
drag, startPoint x: 813, startPoint y: 279, endPoint x: 785, endPoint y: 281, distance: 28.1
click at [769, 281] on div at bounding box center [722, 275] width 92 height 12
click at [1078, 330] on span "View project" at bounding box center [1076, 327] width 62 height 10
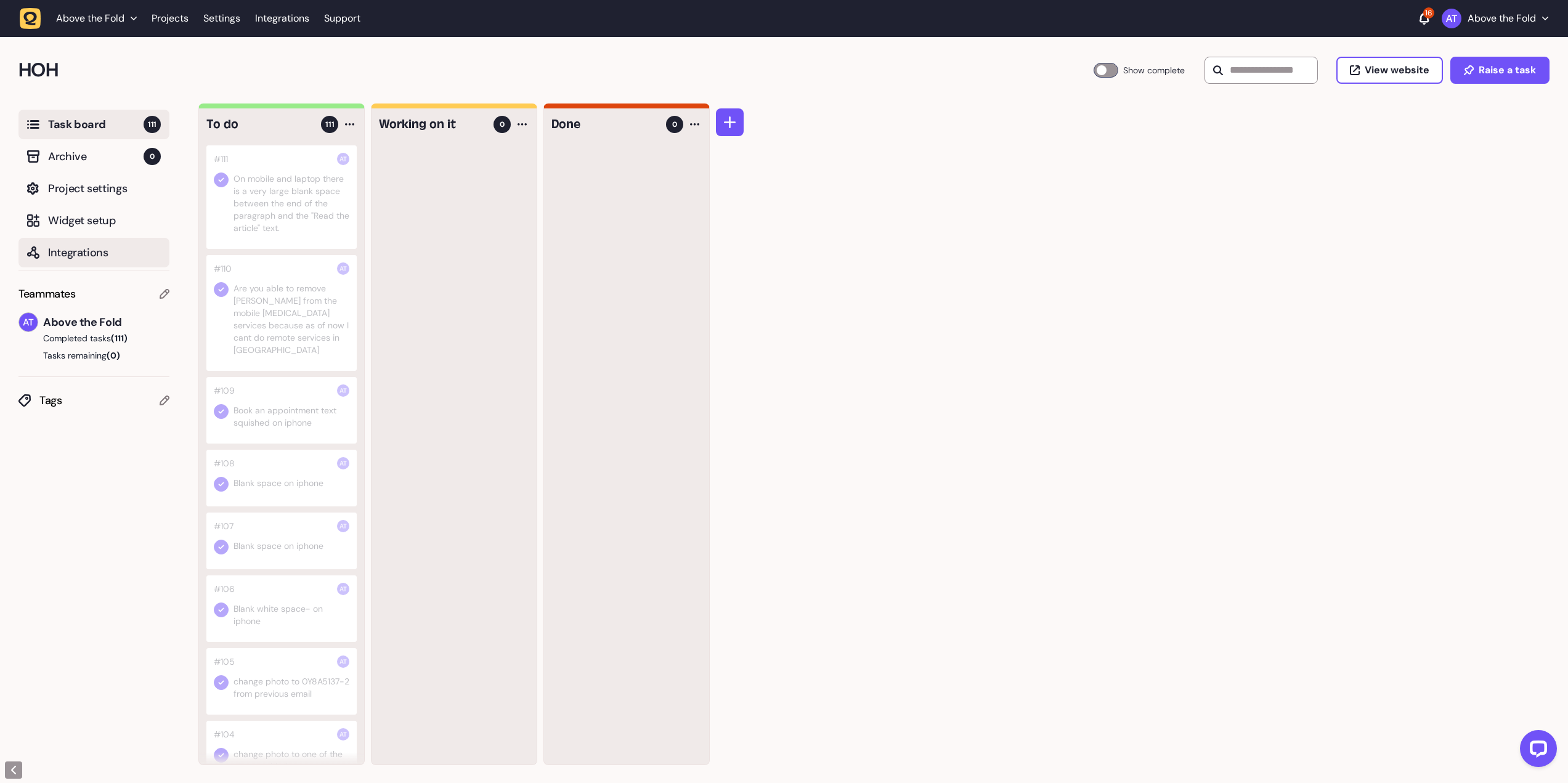
click at [96, 255] on span "Integrations" at bounding box center [104, 253] width 113 height 17
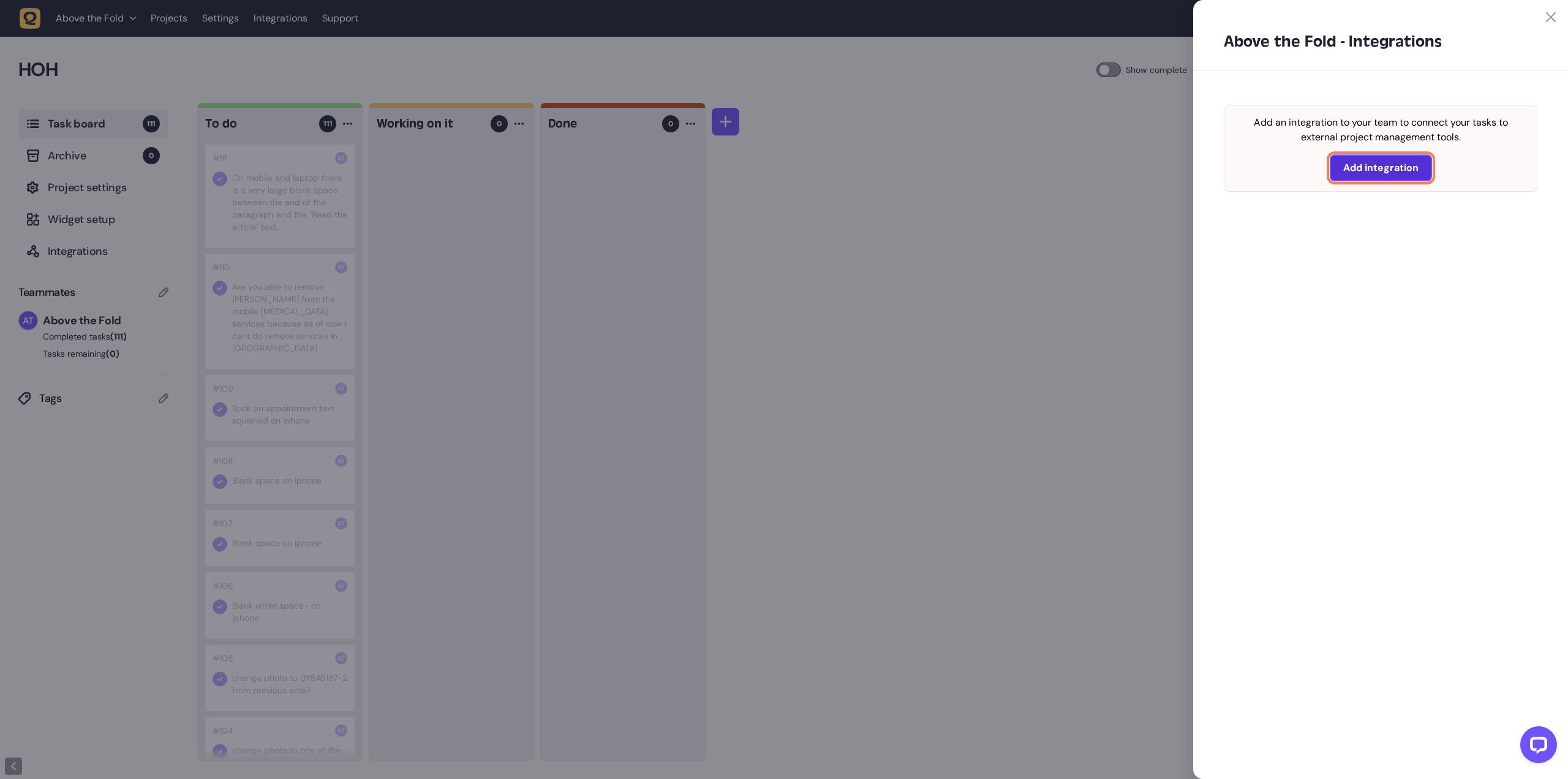
click at [1401, 172] on span "Add integration" at bounding box center [1381, 168] width 75 height 9
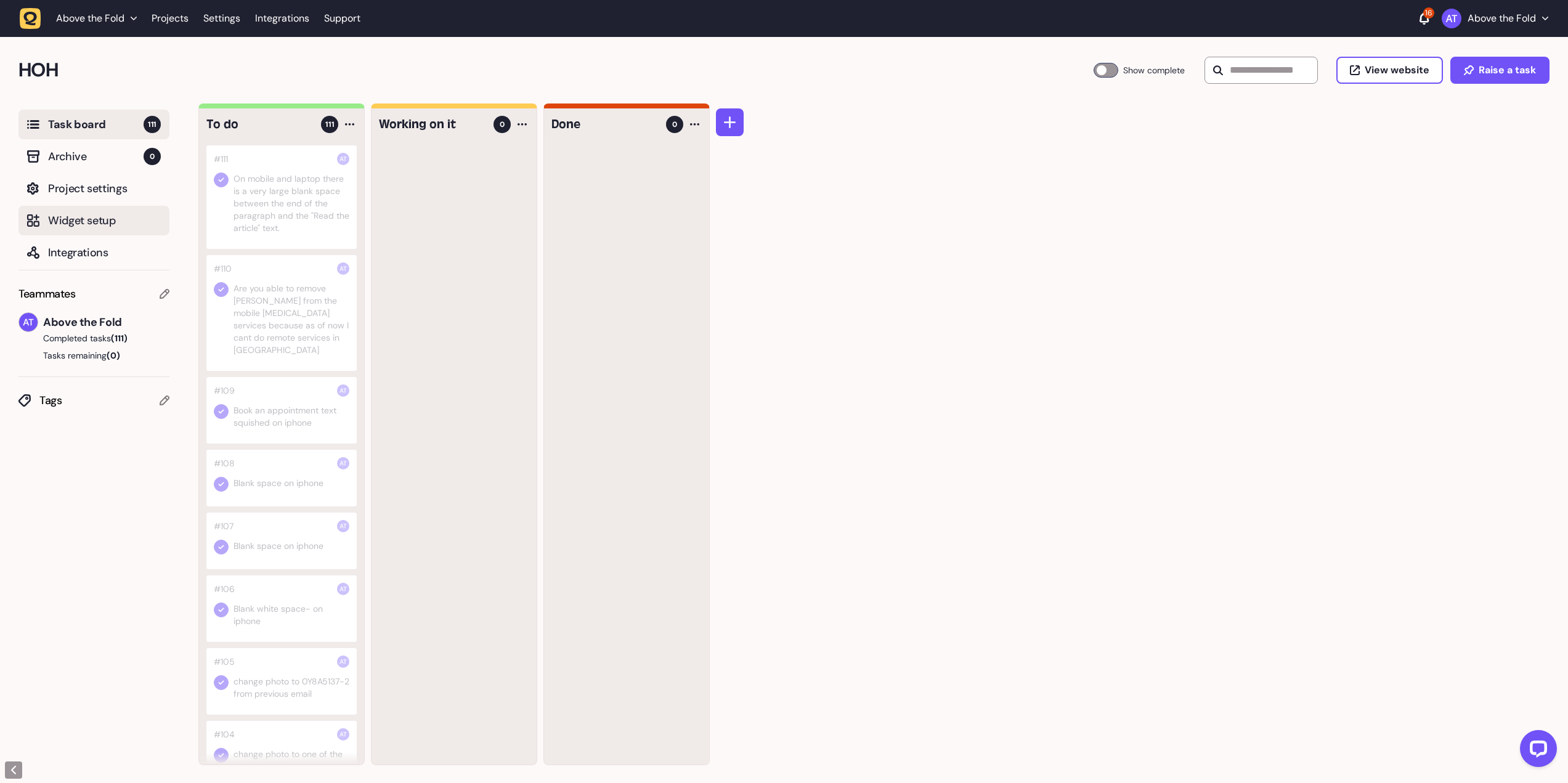
click at [76, 223] on span "Widget setup" at bounding box center [104, 220] width 113 height 17
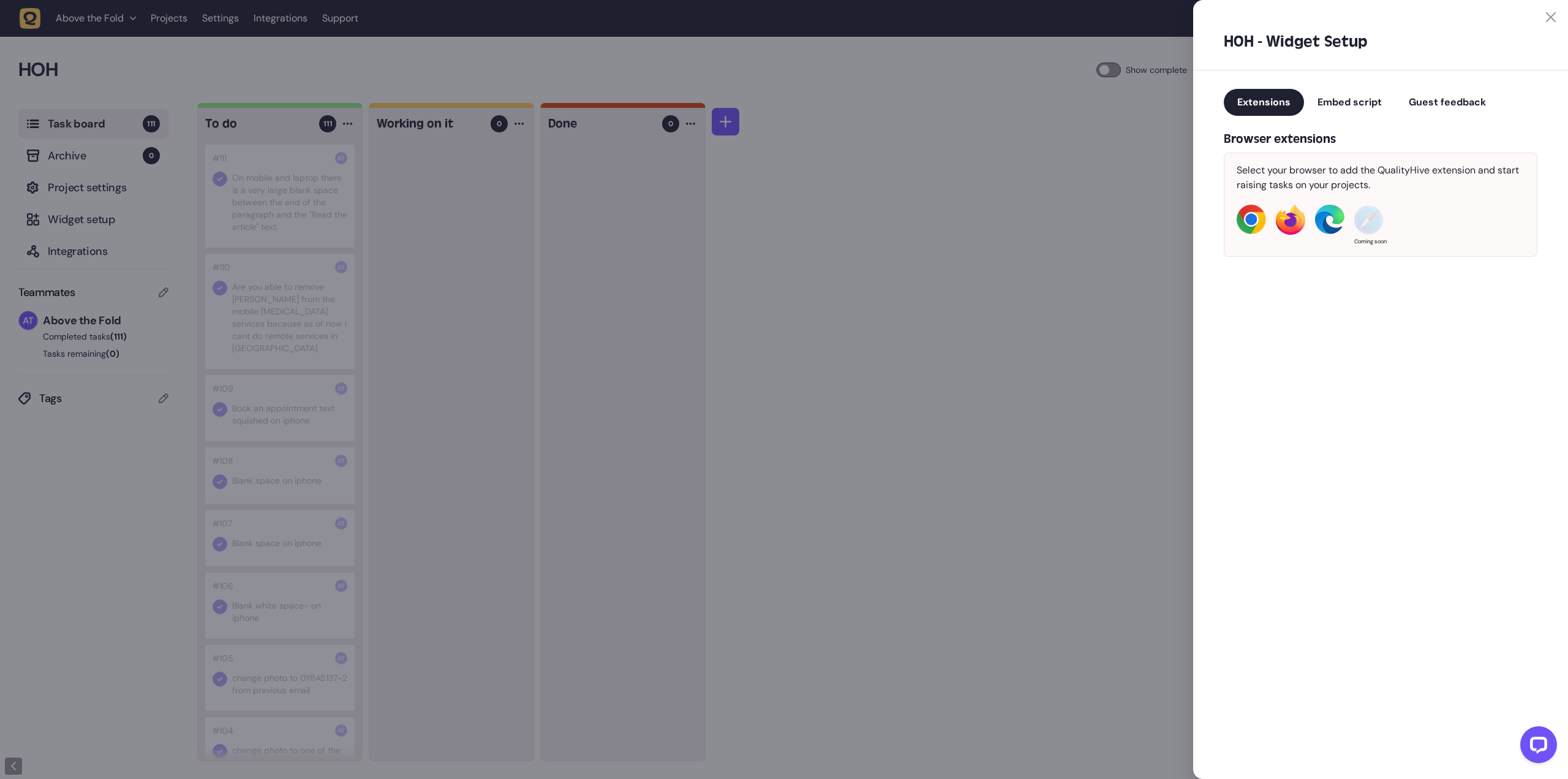
click at [75, 186] on div at bounding box center [784, 389] width 1568 height 779
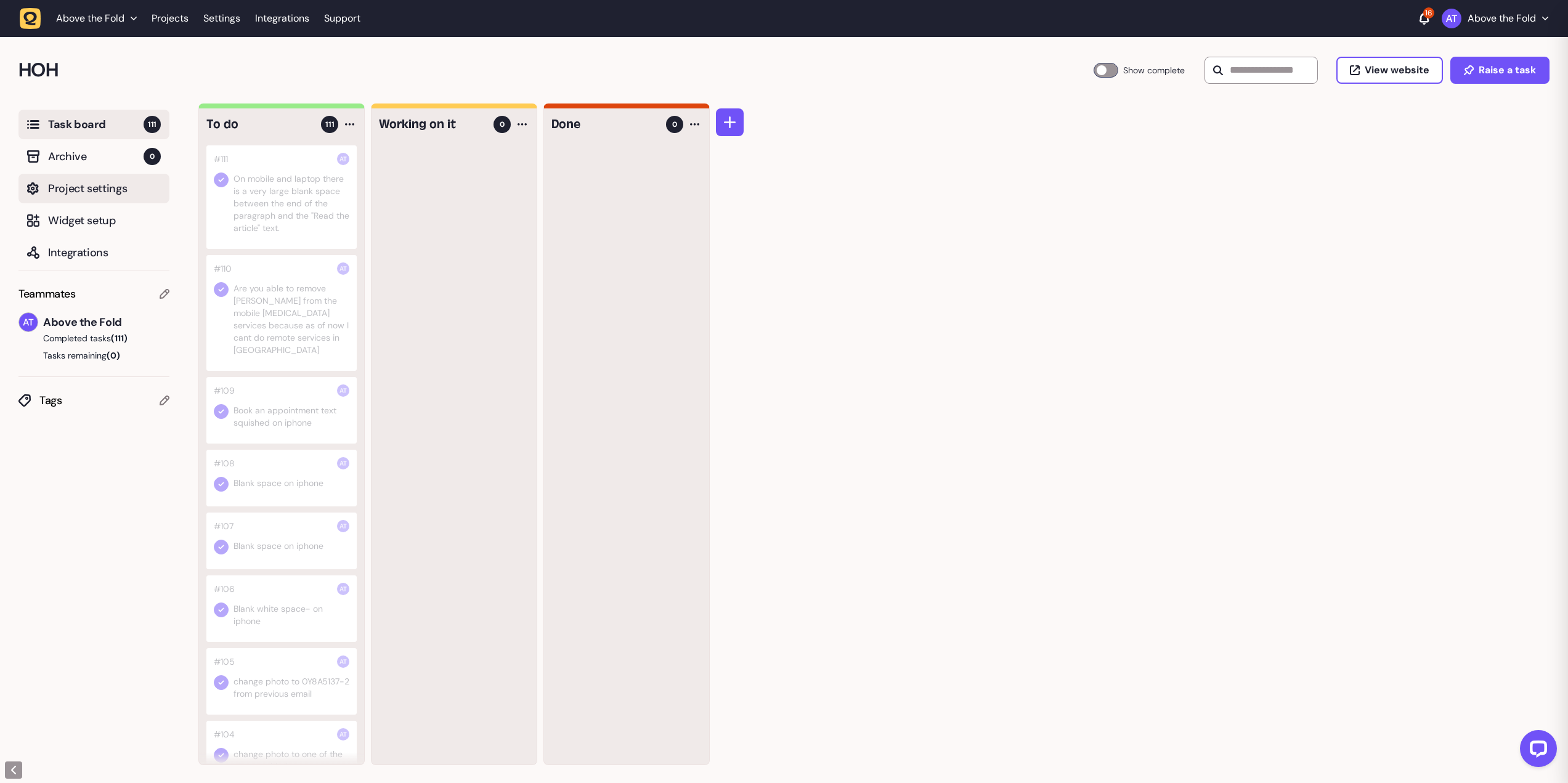
click at [78, 187] on span "Project settings" at bounding box center [104, 188] width 113 height 17
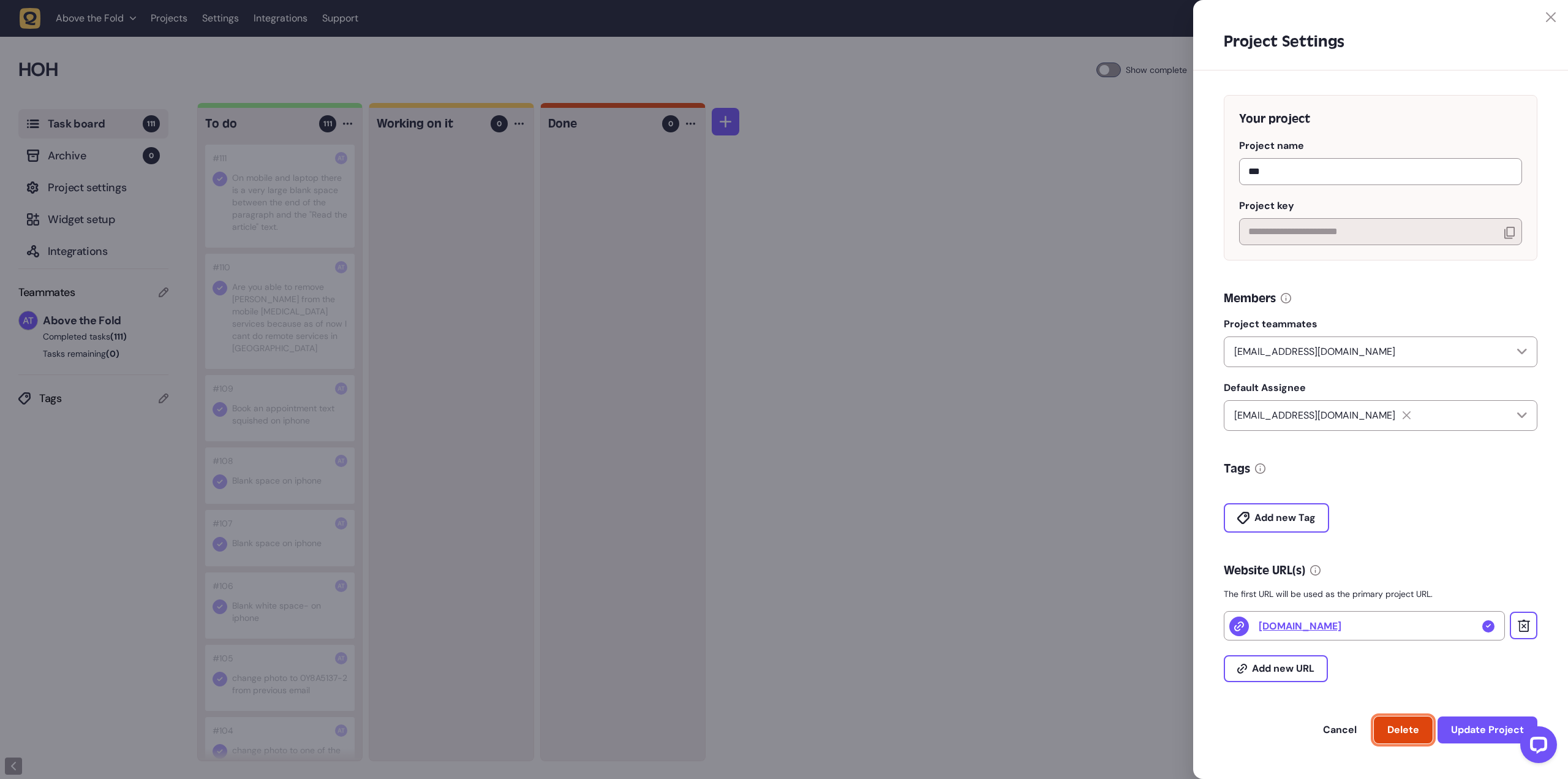
click at [1404, 729] on span "Delete" at bounding box center [1404, 730] width 32 height 13
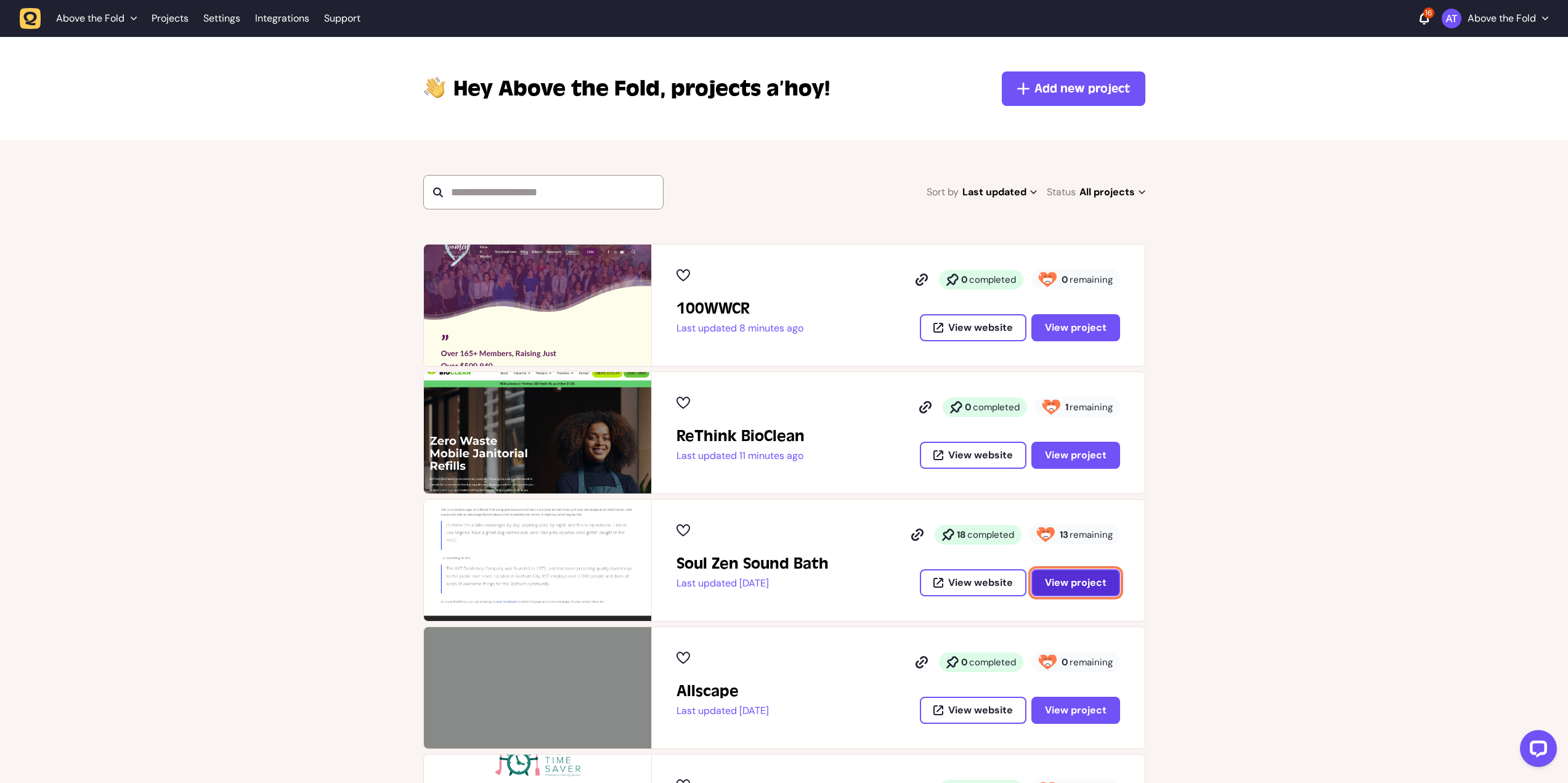
click at [1083, 583] on span "View project" at bounding box center [1076, 582] width 62 height 10
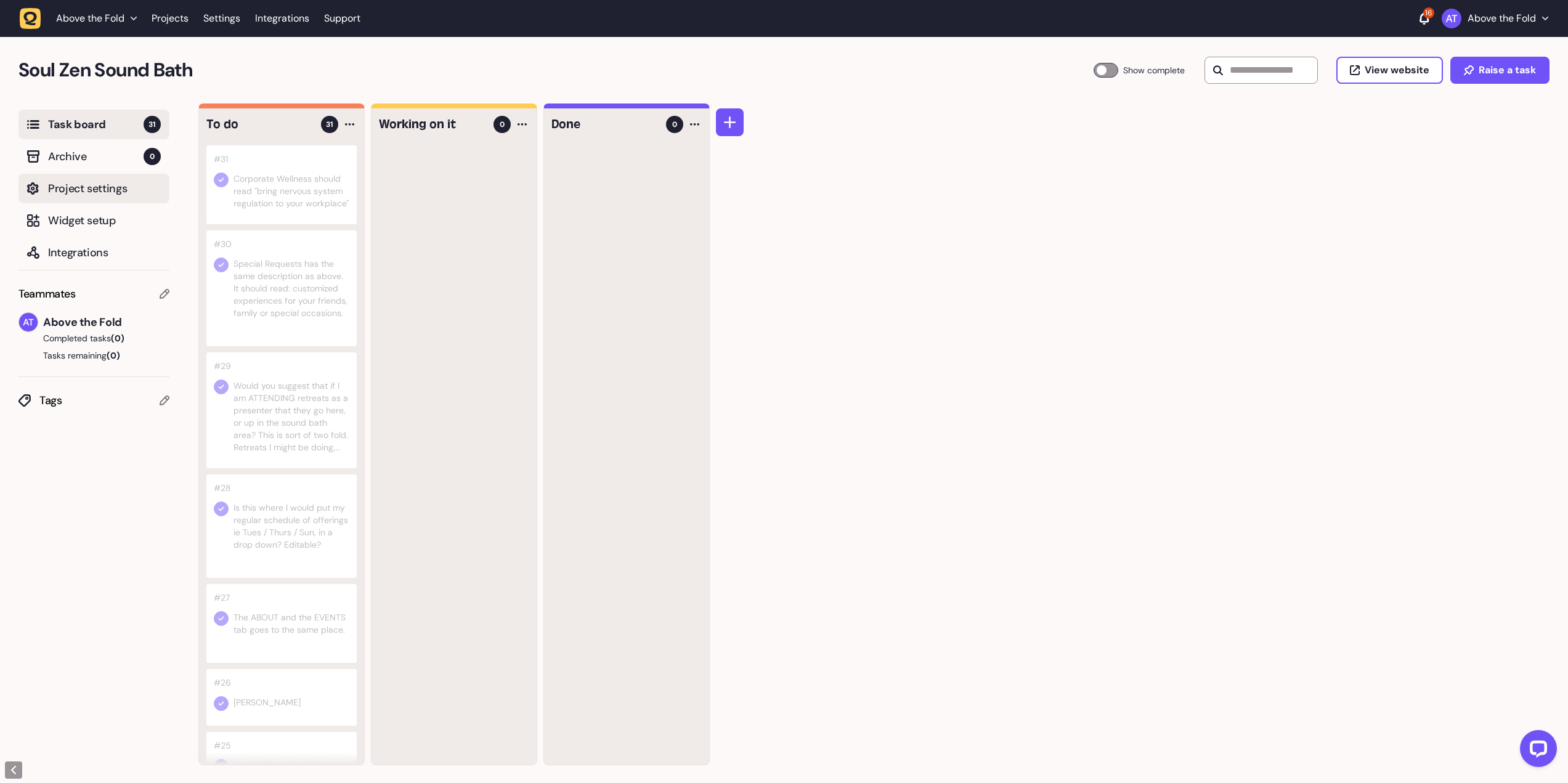
click at [102, 183] on span "Project settings" at bounding box center [104, 188] width 113 height 17
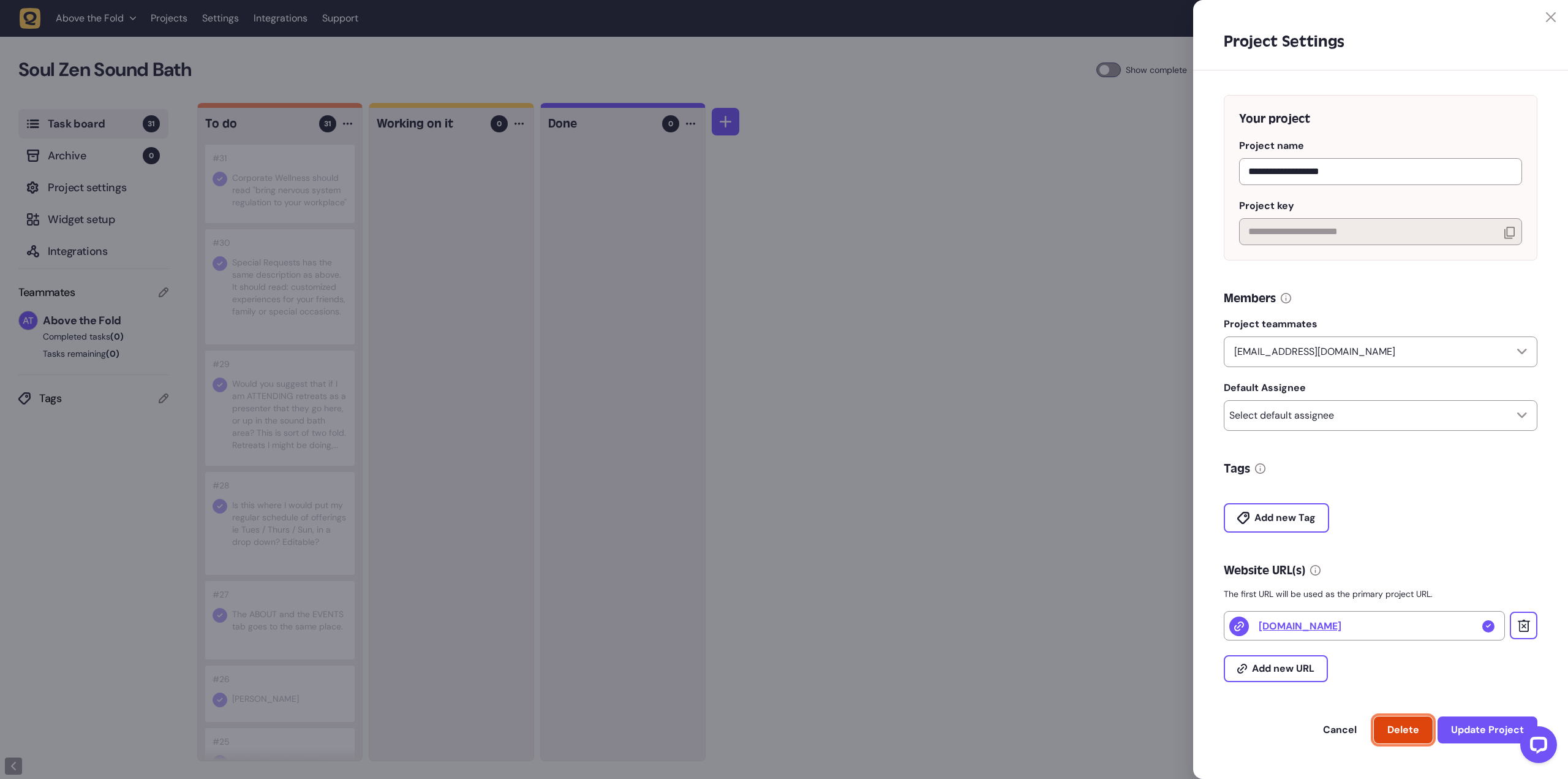
drag, startPoint x: 1406, startPoint y: 733, endPoint x: 846, endPoint y: 59, distance: 876.3
click at [1406, 733] on span "Delete" at bounding box center [1404, 730] width 32 height 13
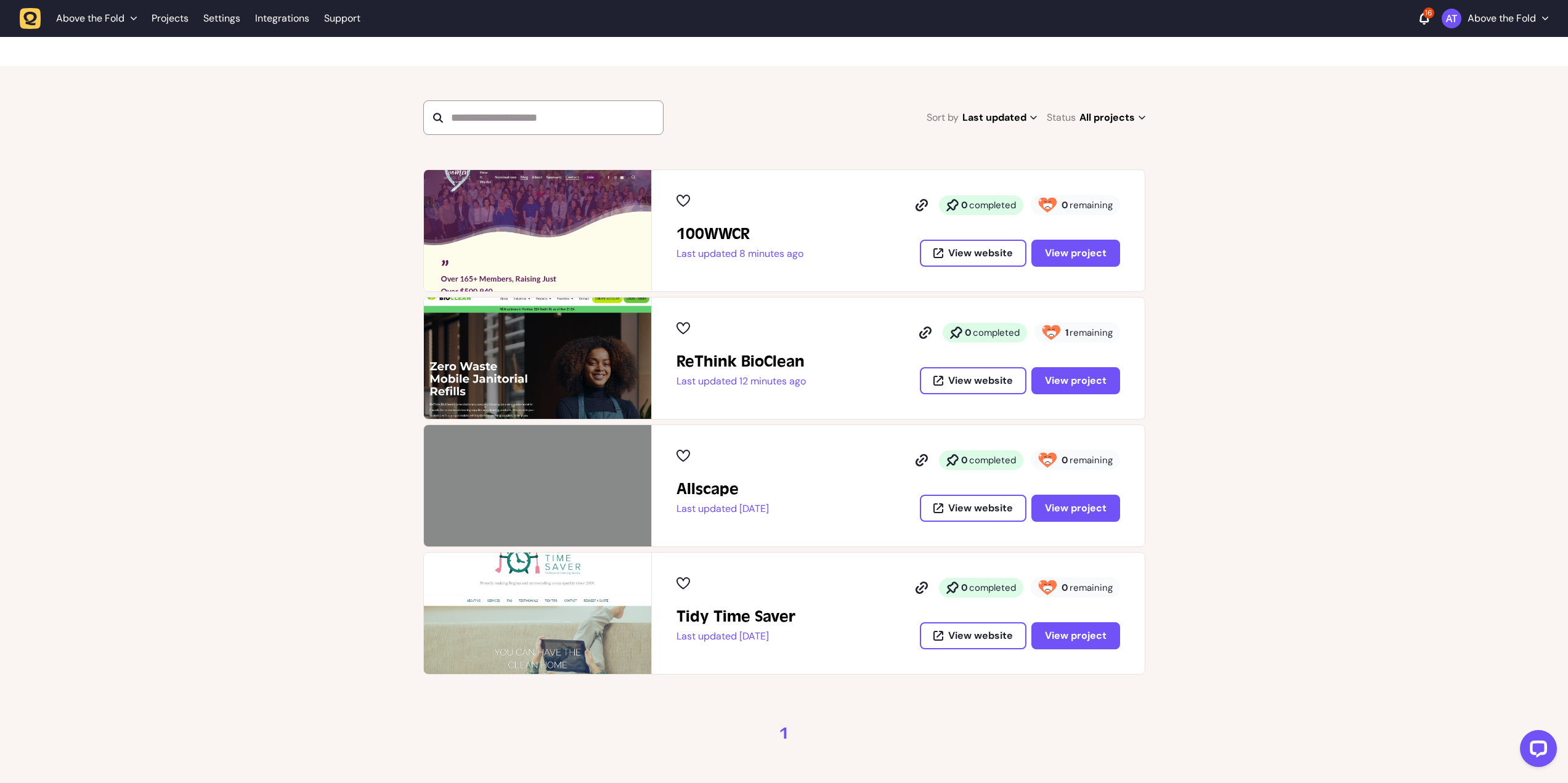
scroll to position [136, 0]
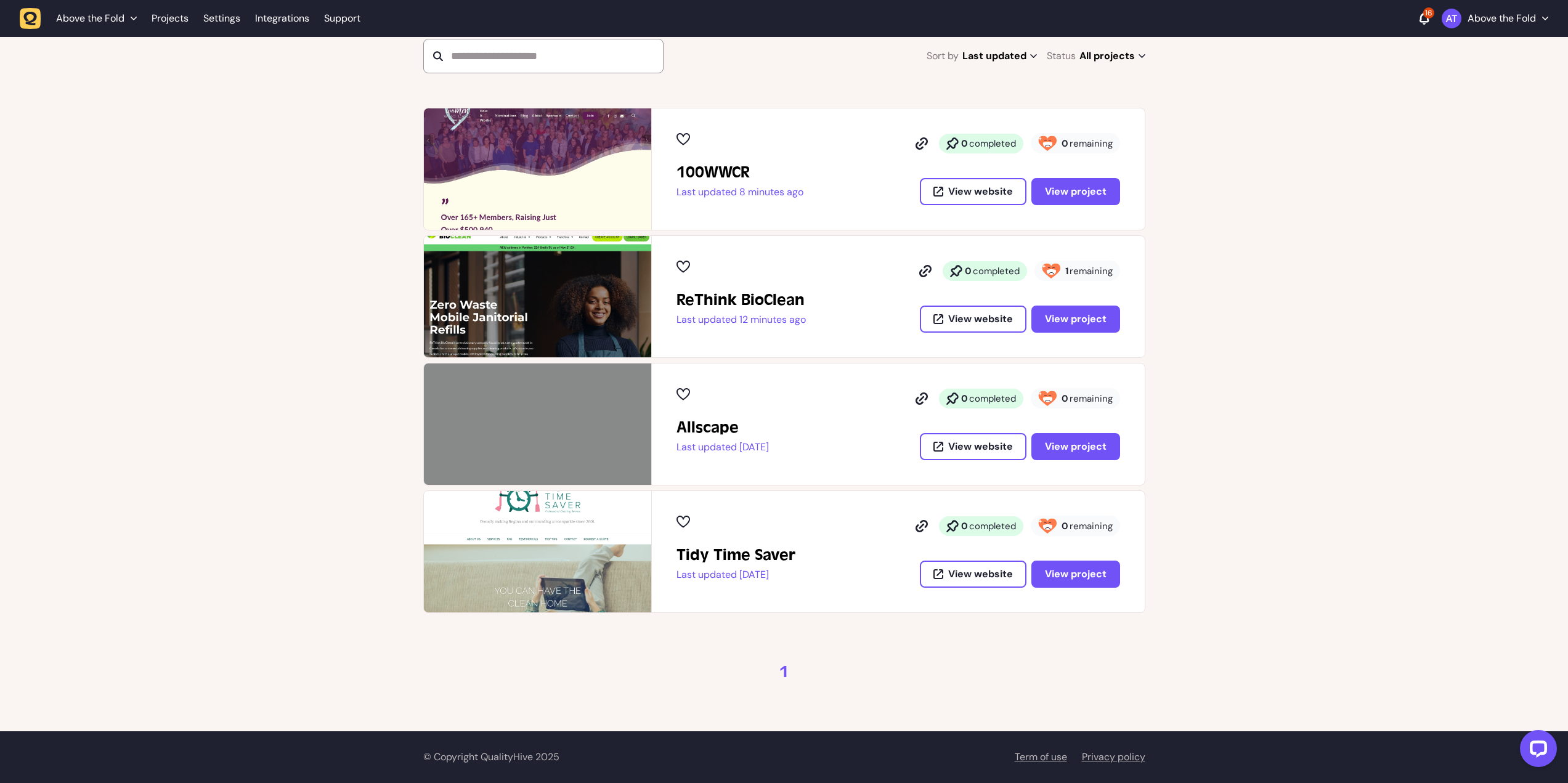
click at [1298, 363] on div "100WWCR Last updated 8 minutes ago 0 completed 0 remaining View website View pr…" at bounding box center [784, 360] width 1568 height 505
